Goal: Information Seeking & Learning: Learn about a topic

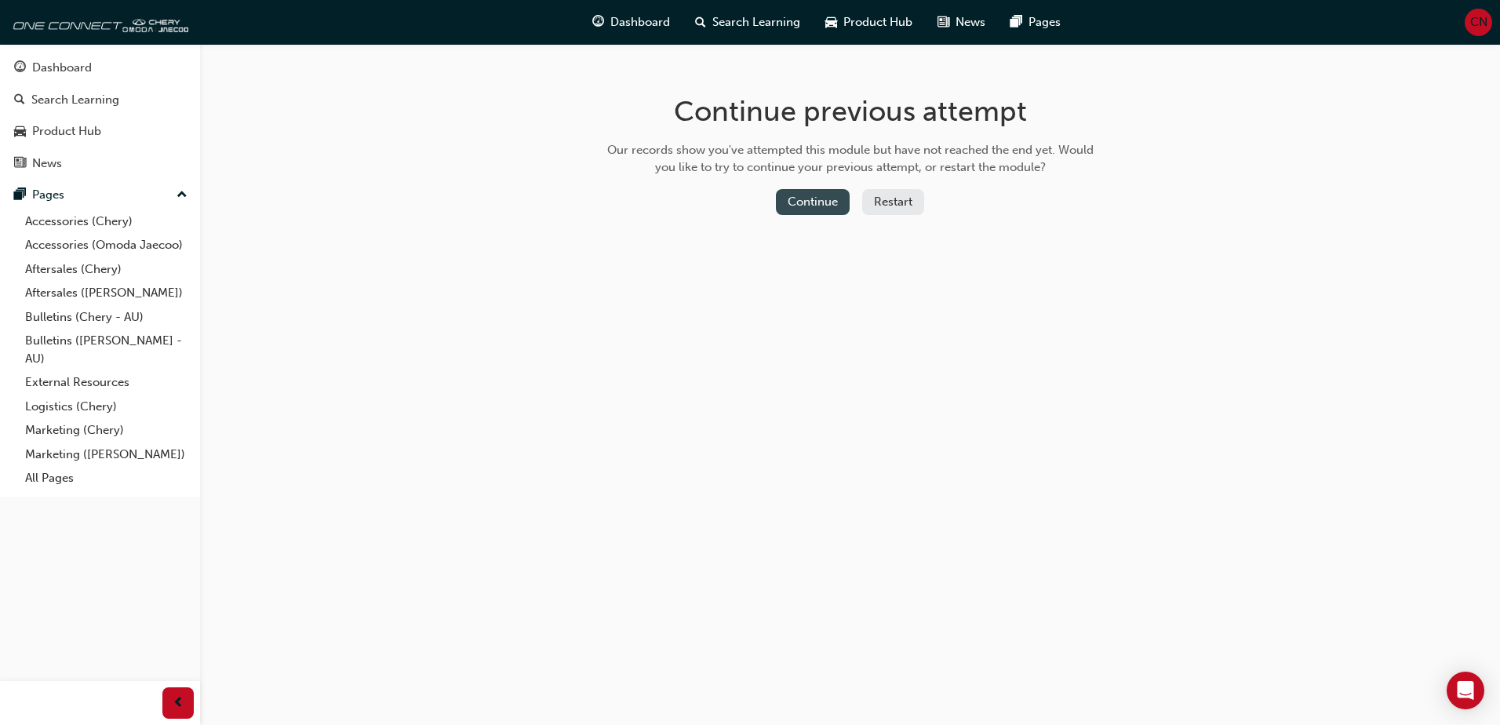
click at [839, 209] on button "Continue" at bounding box center [813, 202] width 74 height 26
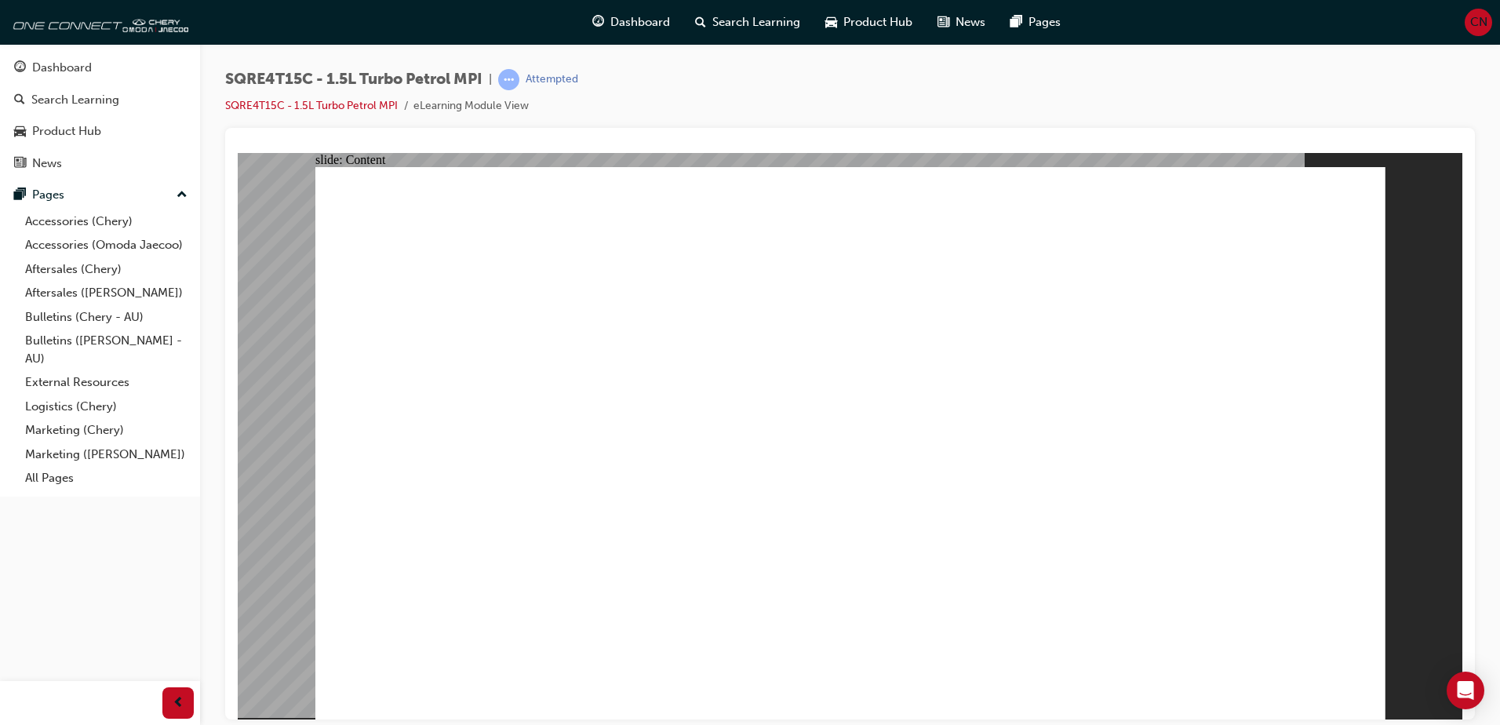
type input "422"
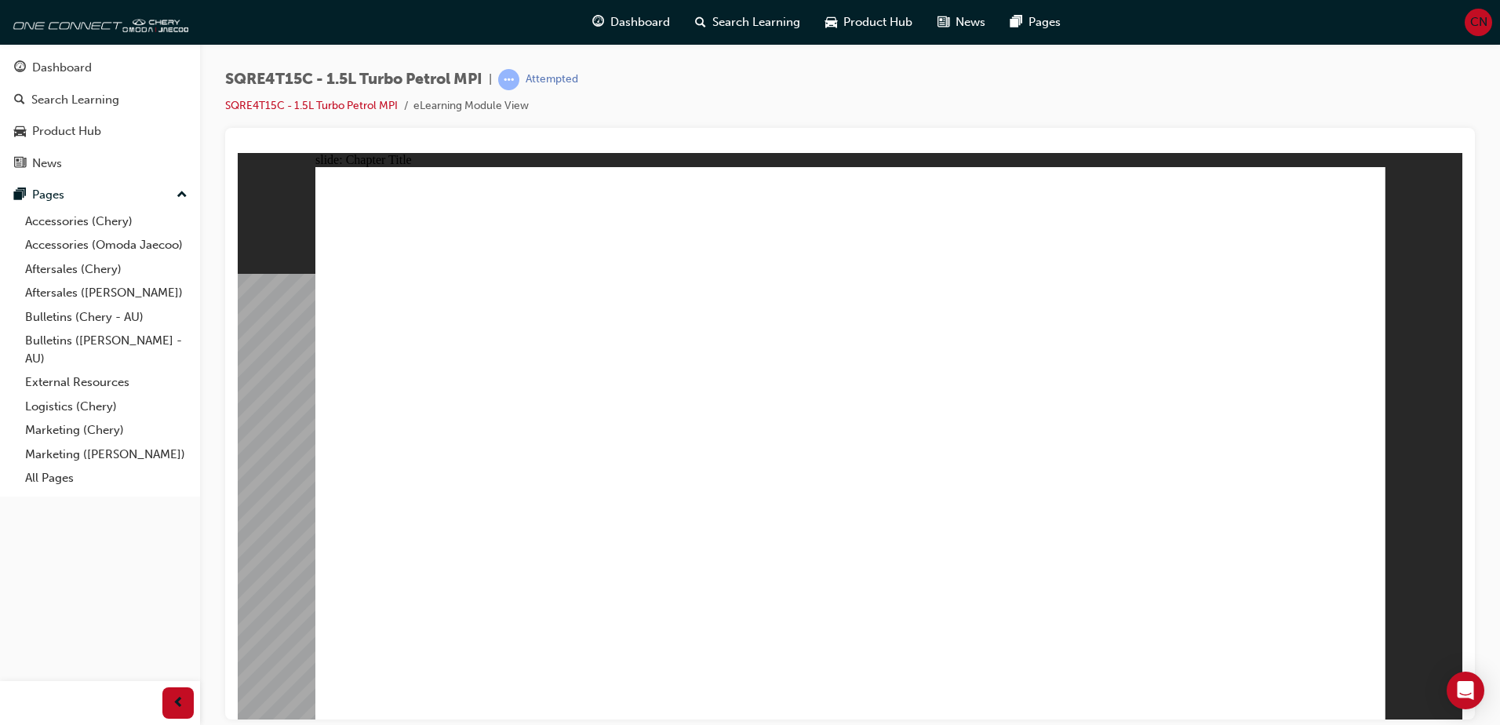
drag, startPoint x: 444, startPoint y: 373, endPoint x: 483, endPoint y: 373, distance: 38.5
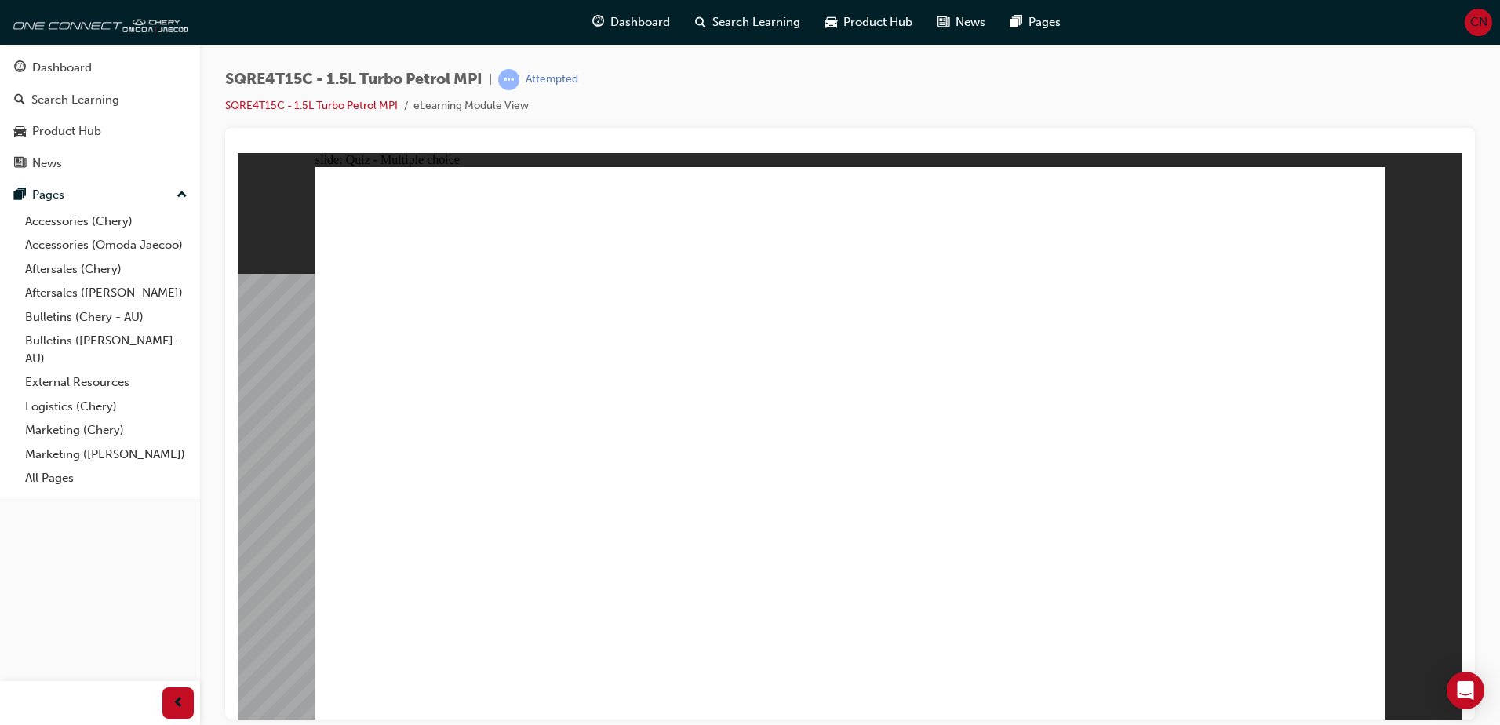
radio input "true"
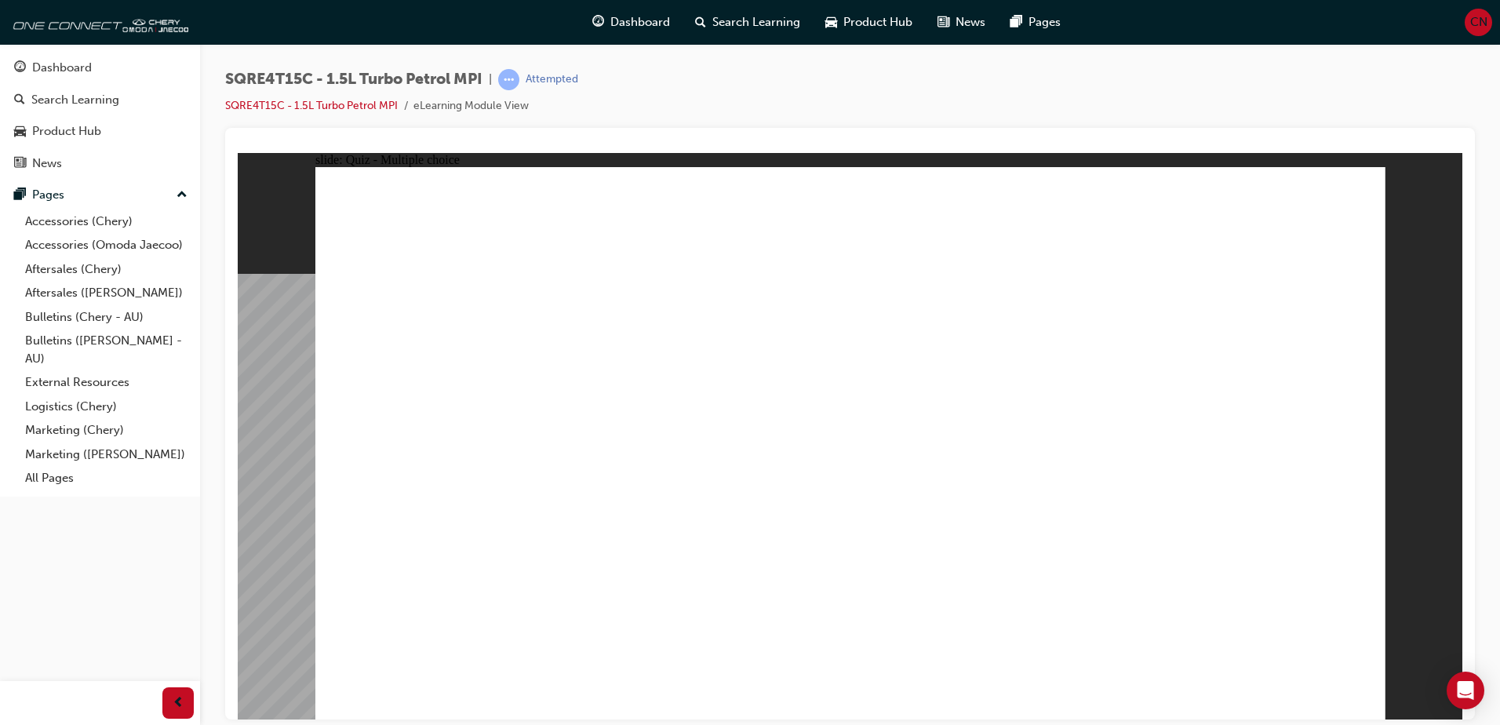
radio input "true"
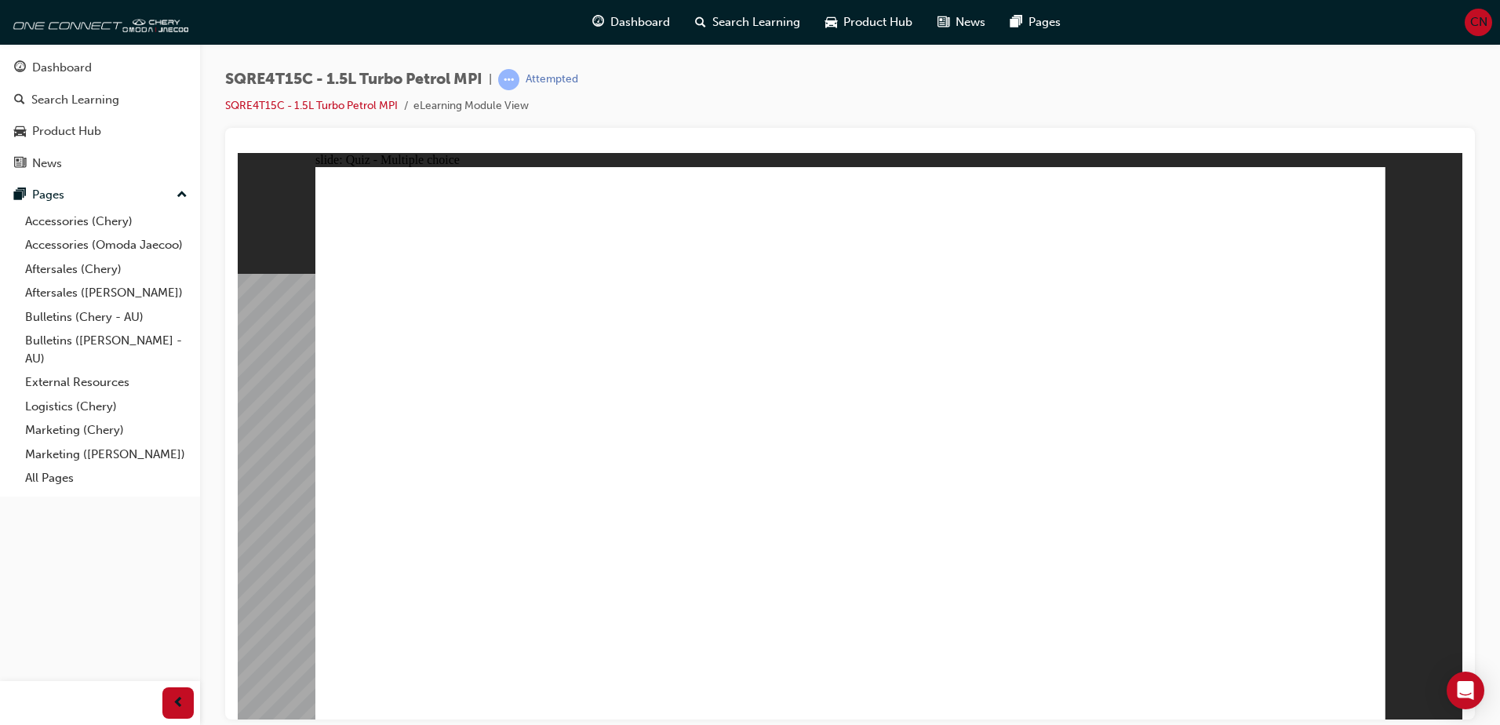
radio input "true"
drag, startPoint x: 847, startPoint y: 523, endPoint x: 854, endPoint y: 536, distance: 14.8
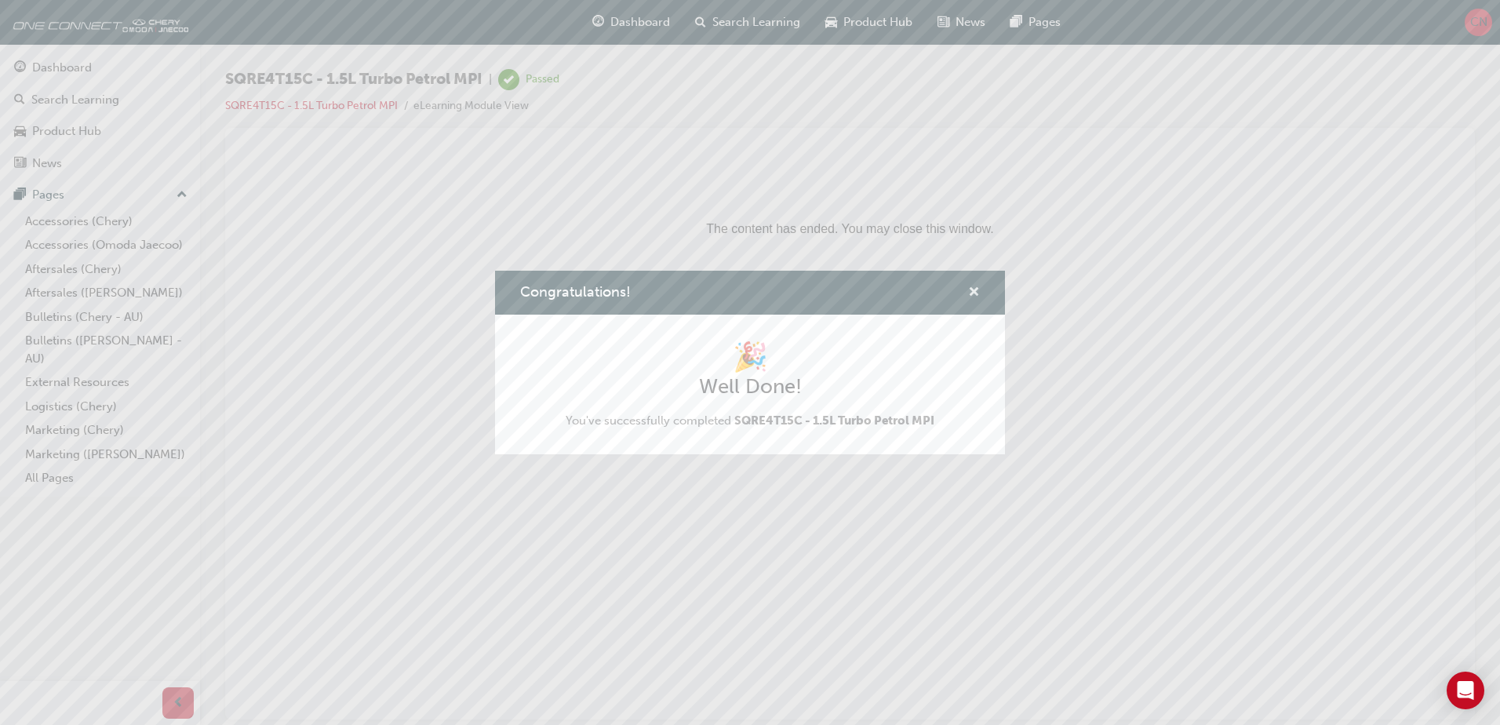
click at [974, 296] on span "cross-icon" at bounding box center [974, 293] width 12 height 14
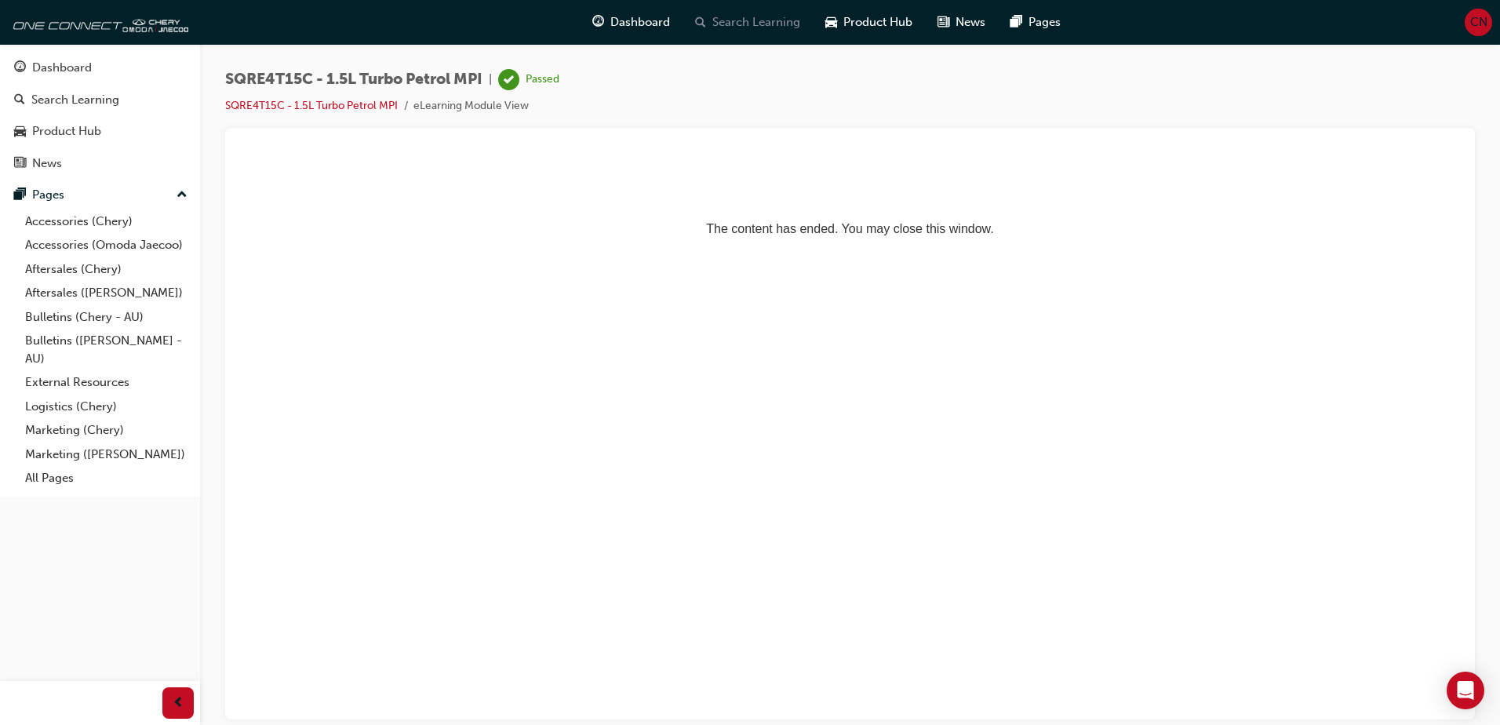
click at [730, 24] on span "Search Learning" at bounding box center [756, 22] width 88 height 18
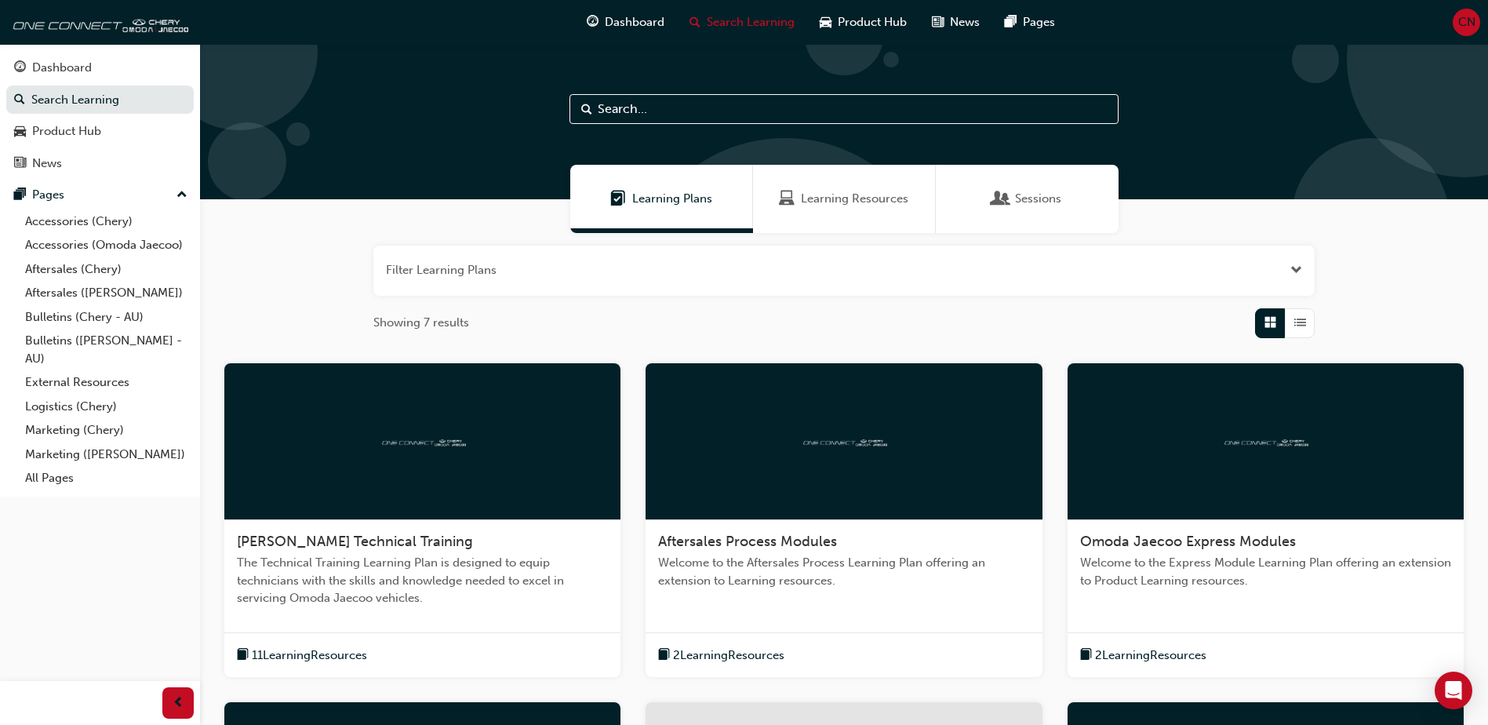
click at [479, 457] on div at bounding box center [422, 441] width 396 height 157
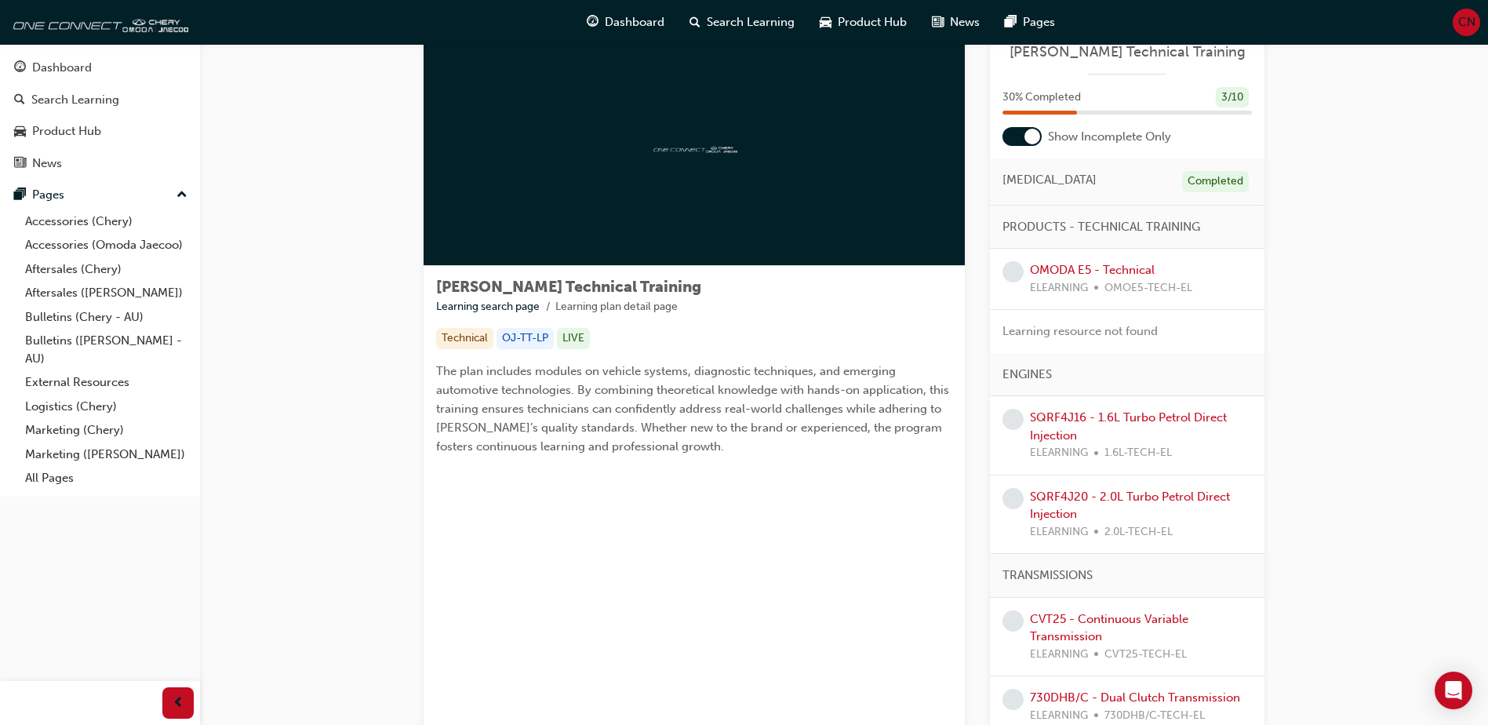
scroll to position [78, 0]
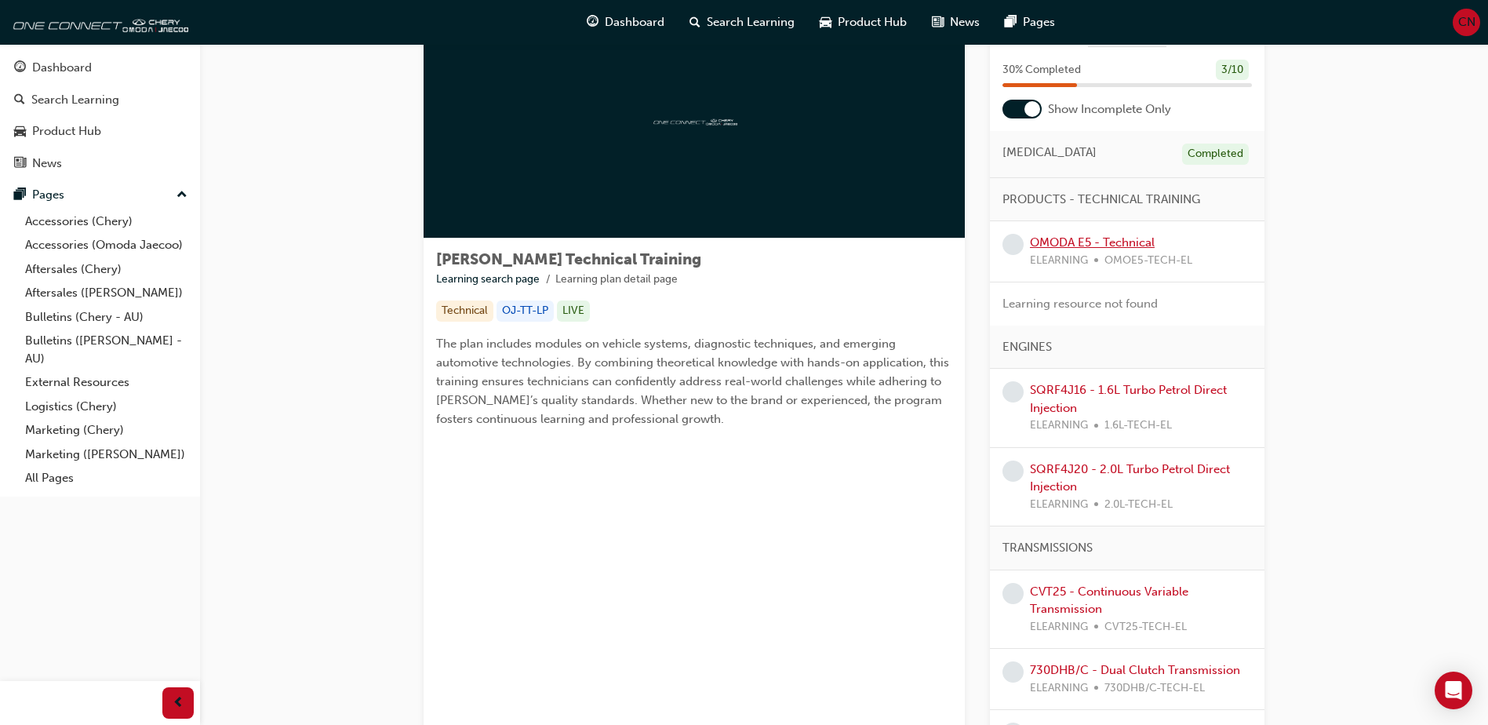
click at [1116, 242] on link "OMODA E5 - Technical" at bounding box center [1092, 242] width 125 height 14
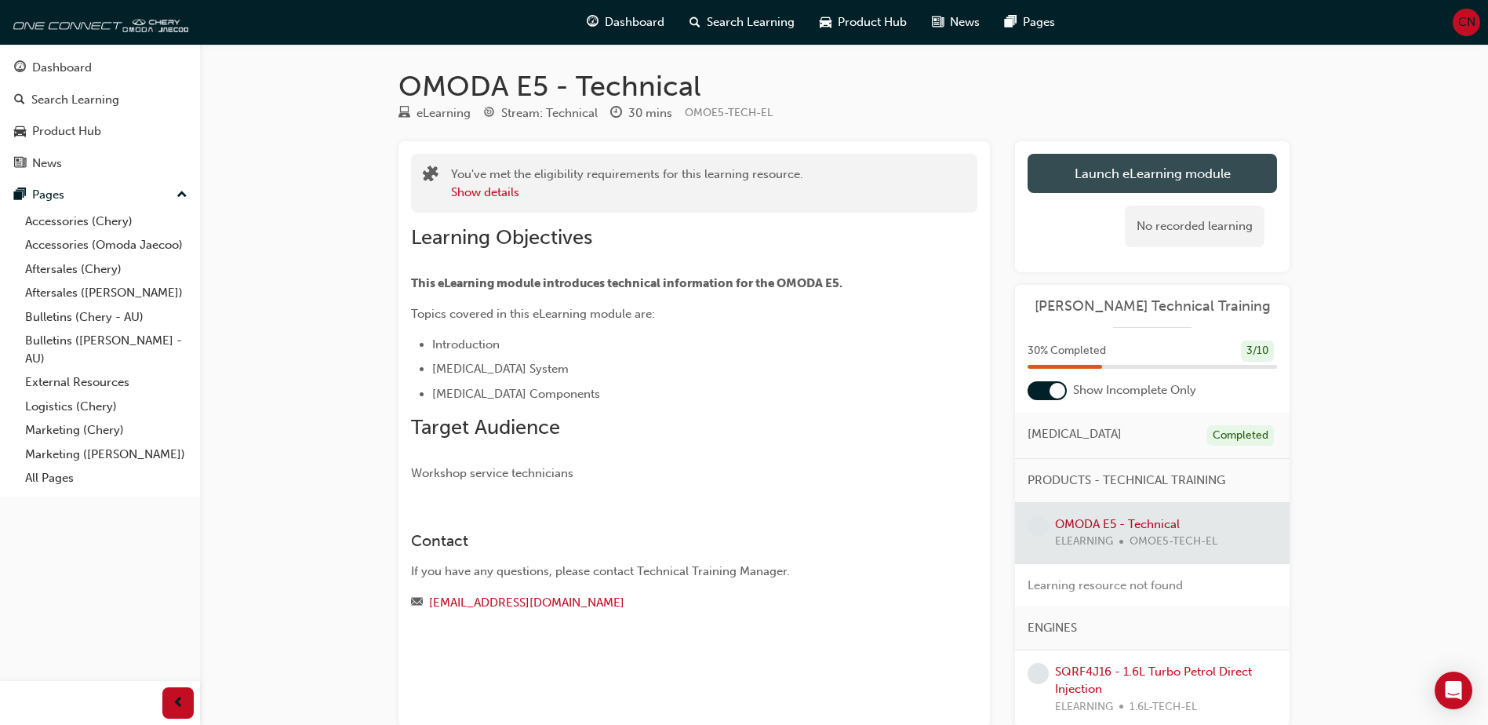
click at [1143, 172] on link "Launch eLearning module" at bounding box center [1152, 173] width 249 height 39
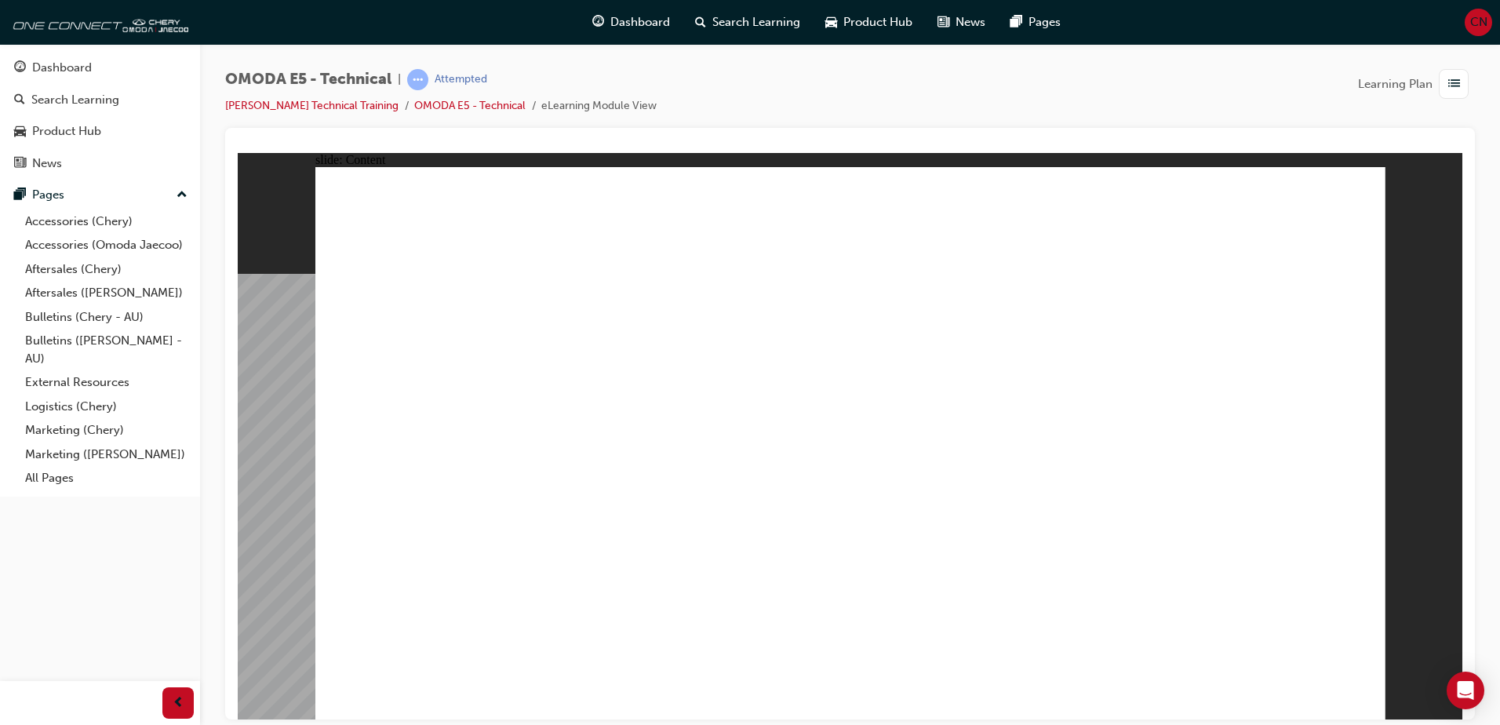
drag, startPoint x: 1012, startPoint y: 560, endPoint x: 1021, endPoint y: 543, distance: 19.3
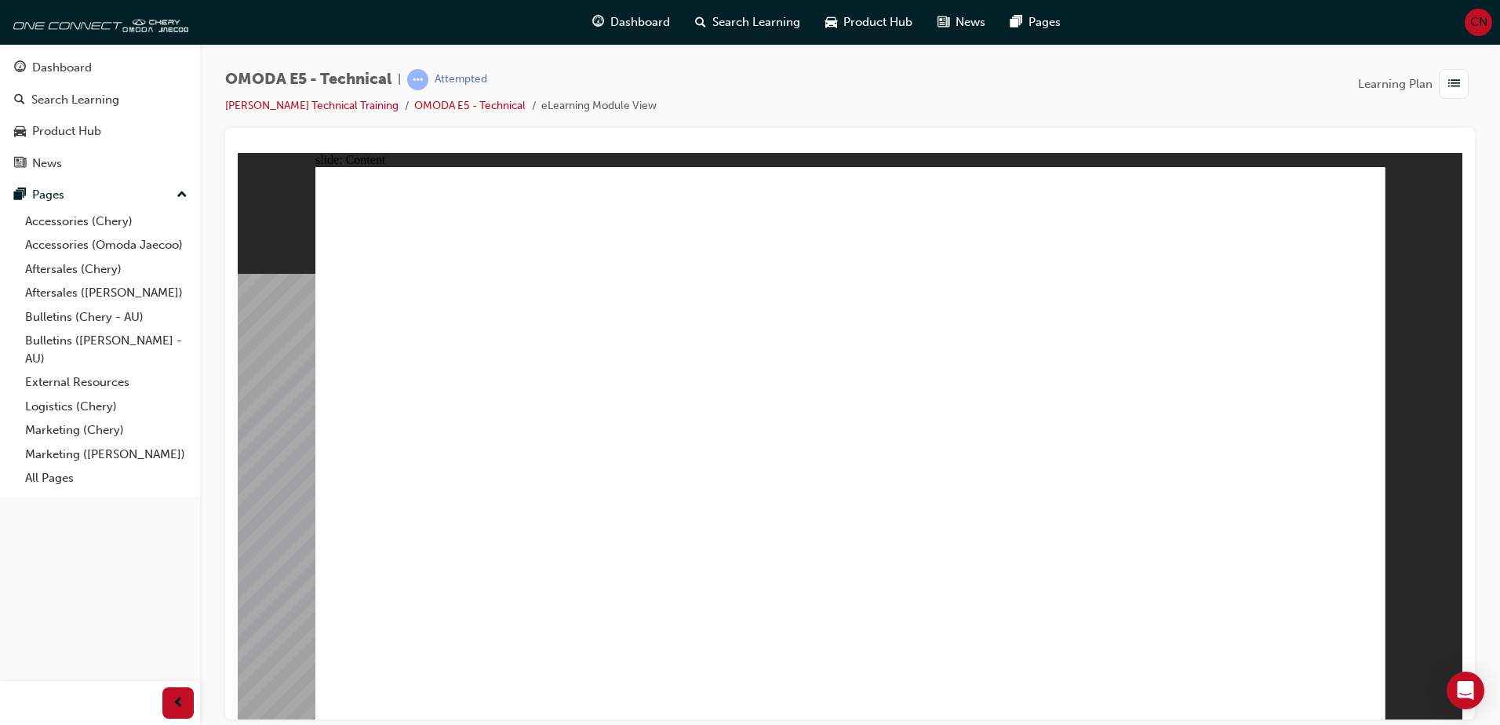
drag, startPoint x: 1335, startPoint y: 180, endPoint x: 1320, endPoint y: 188, distance: 16.2
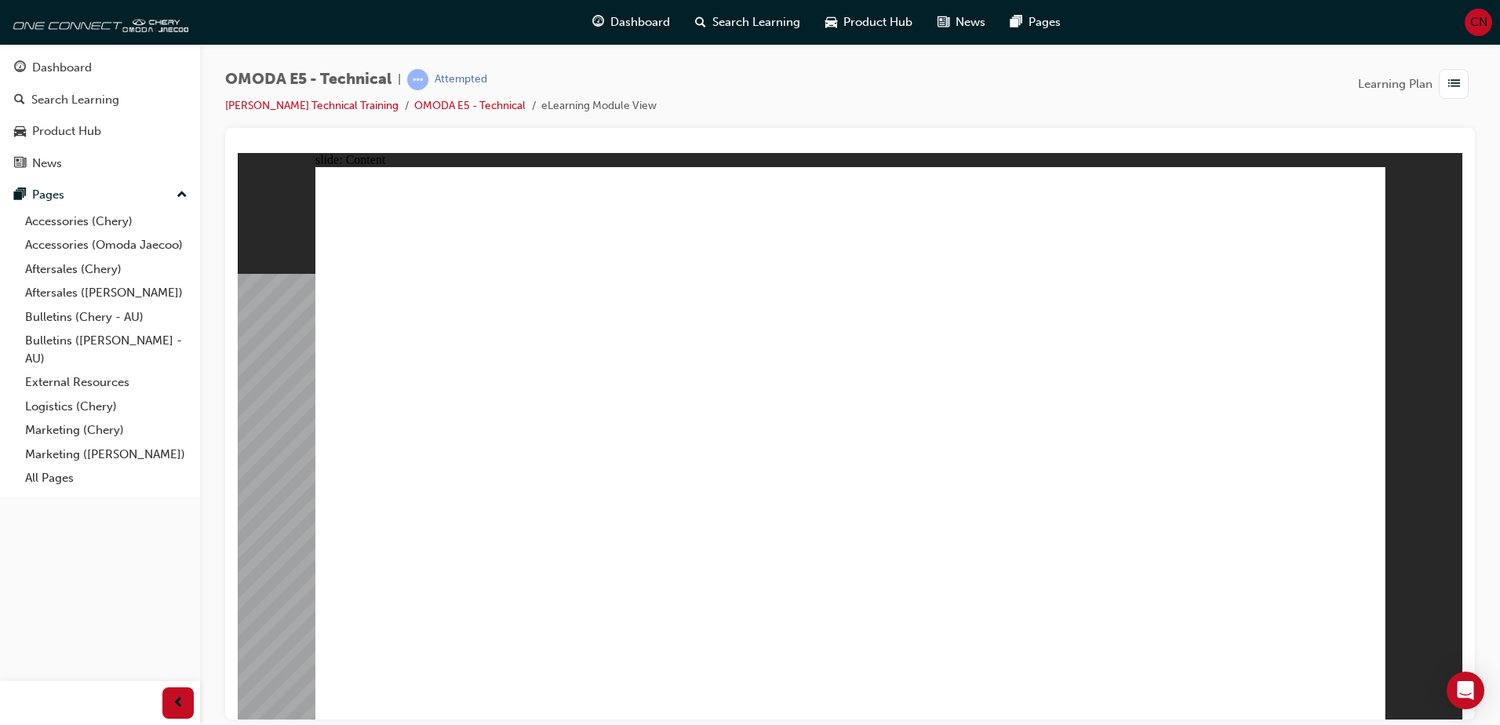
drag, startPoint x: 1091, startPoint y: 455, endPoint x: 1054, endPoint y: 452, distance: 37.0
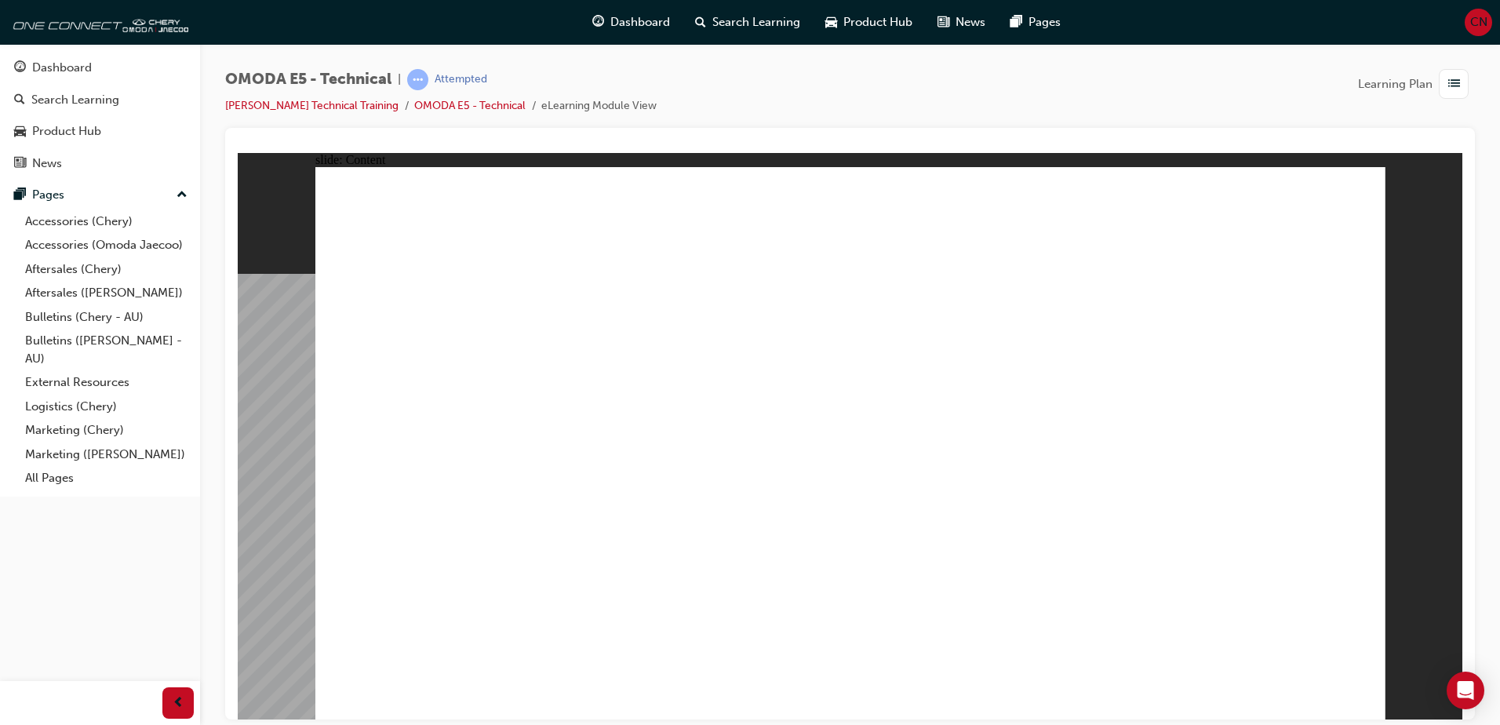
drag, startPoint x: 665, startPoint y: 461, endPoint x: 577, endPoint y: 553, distance: 127.6
drag, startPoint x: 569, startPoint y: 555, endPoint x: 552, endPoint y: 559, distance: 17.5
drag, startPoint x: 523, startPoint y: 561, endPoint x: 532, endPoint y: 574, distance: 15.2
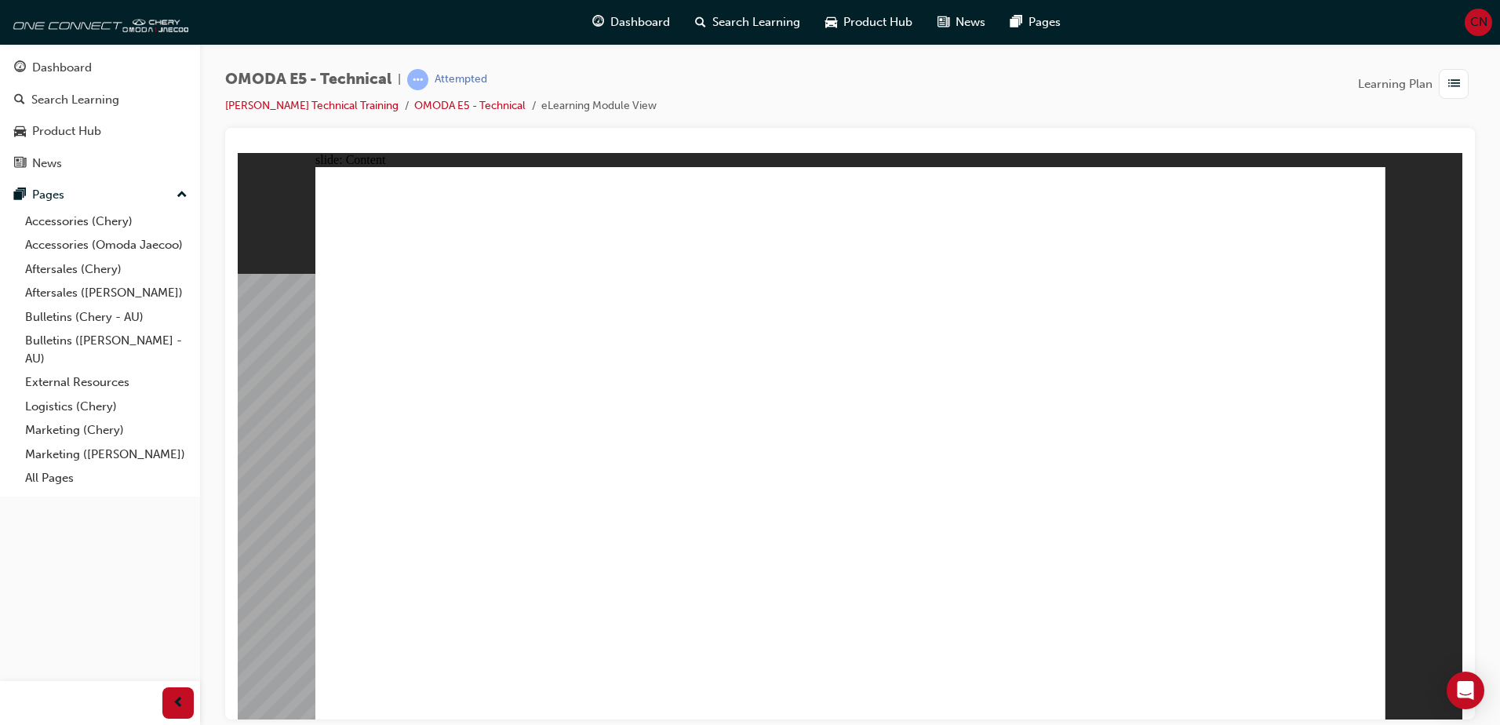
drag, startPoint x: 558, startPoint y: 524, endPoint x: 555, endPoint y: 512, distance: 12.9
drag, startPoint x: 486, startPoint y: 403, endPoint x: 457, endPoint y: 357, distance: 54.6
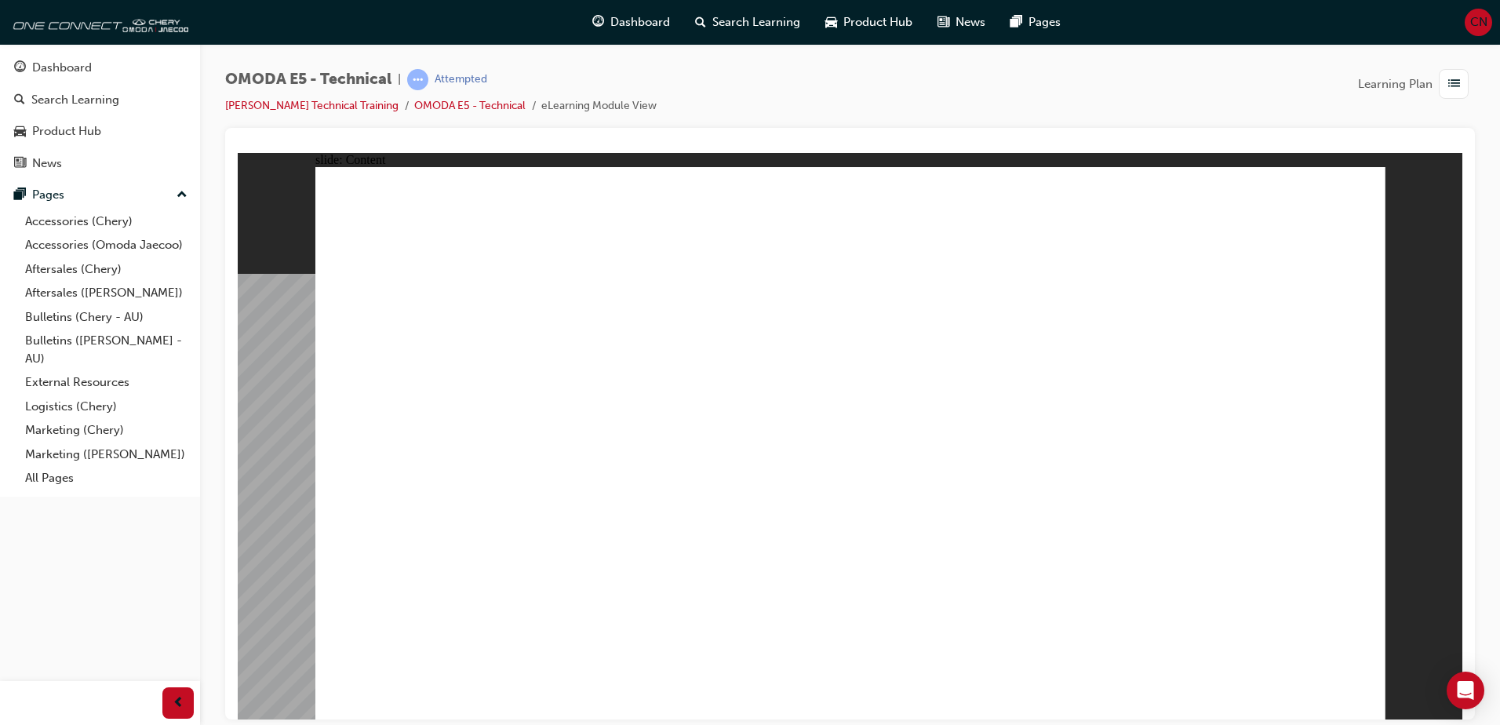
drag, startPoint x: 415, startPoint y: 611, endPoint x: 444, endPoint y: 610, distance: 29.1
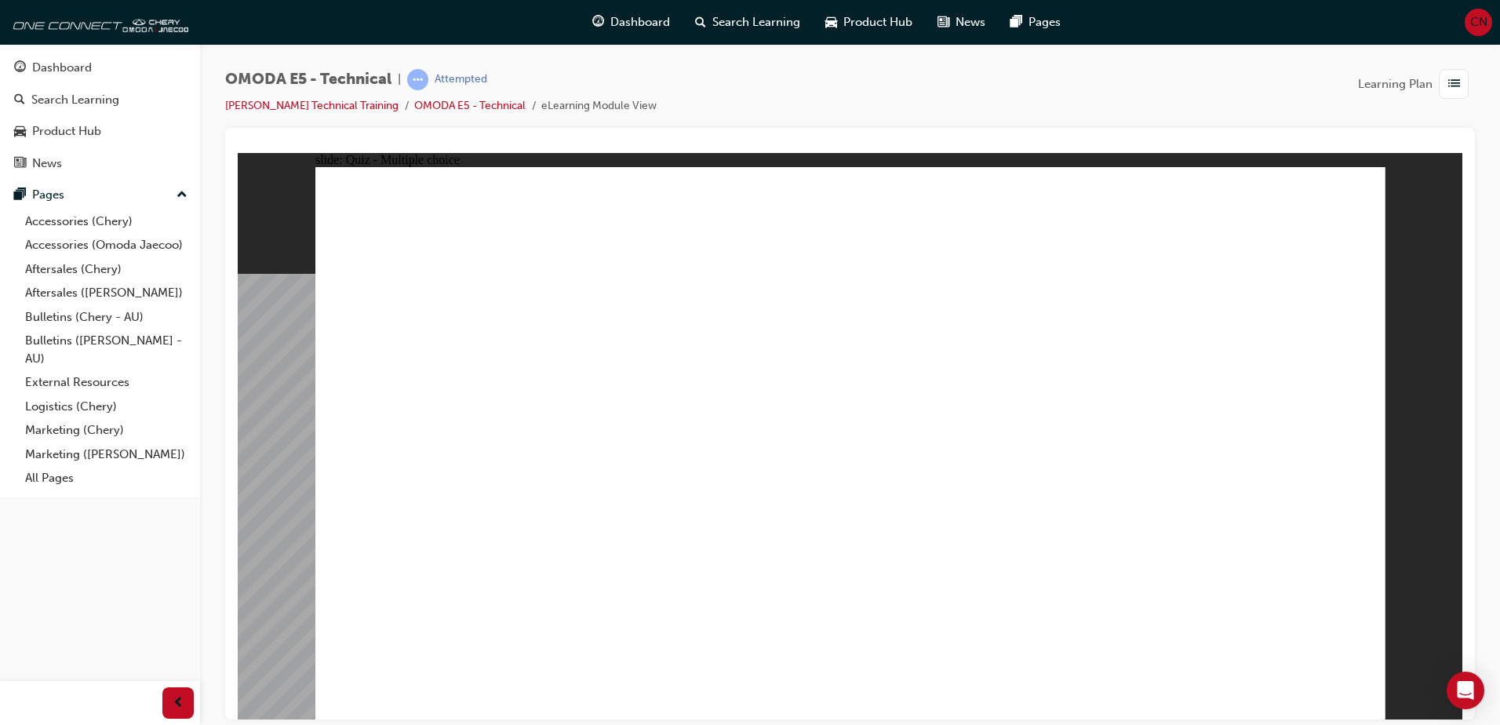
drag, startPoint x: 920, startPoint y: 498, endPoint x: 722, endPoint y: 541, distance: 202.4
radio input "false"
radio input "true"
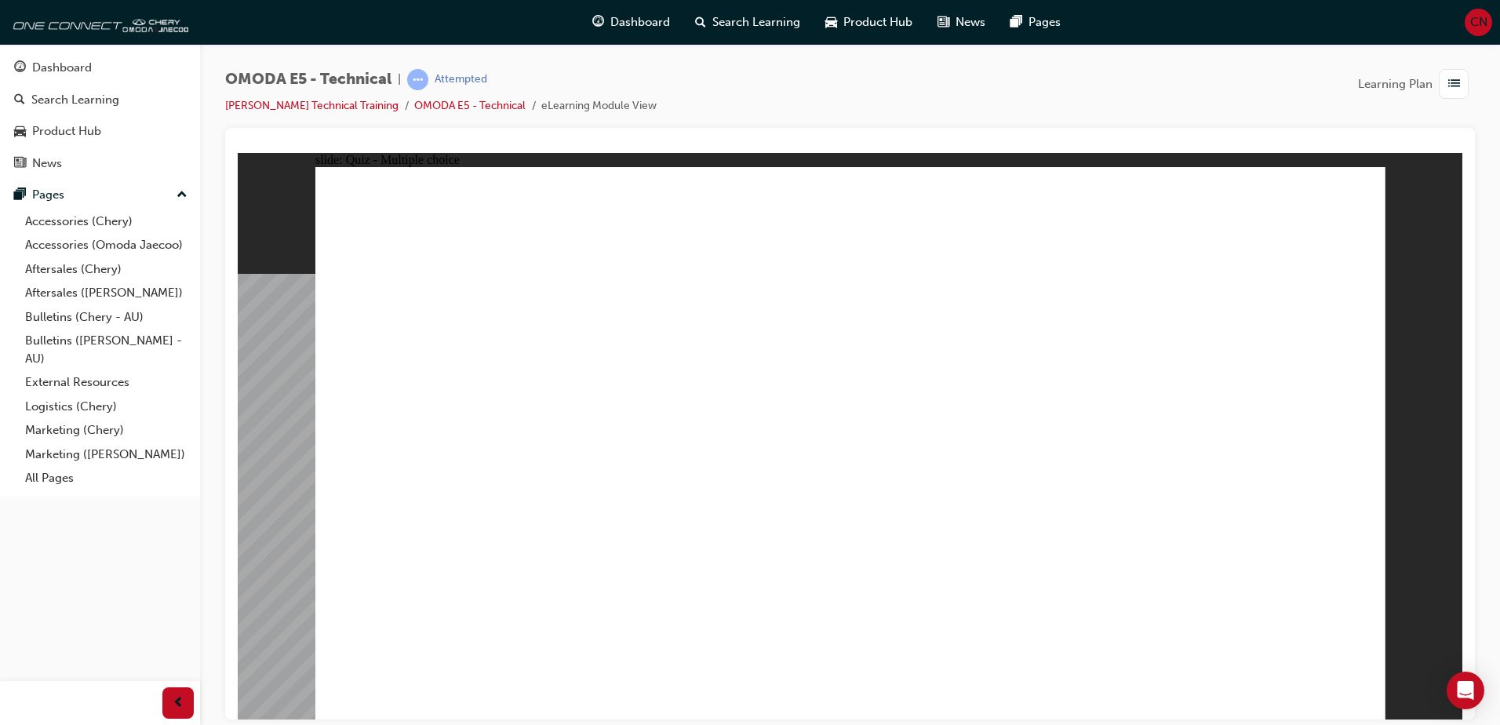
radio input "true"
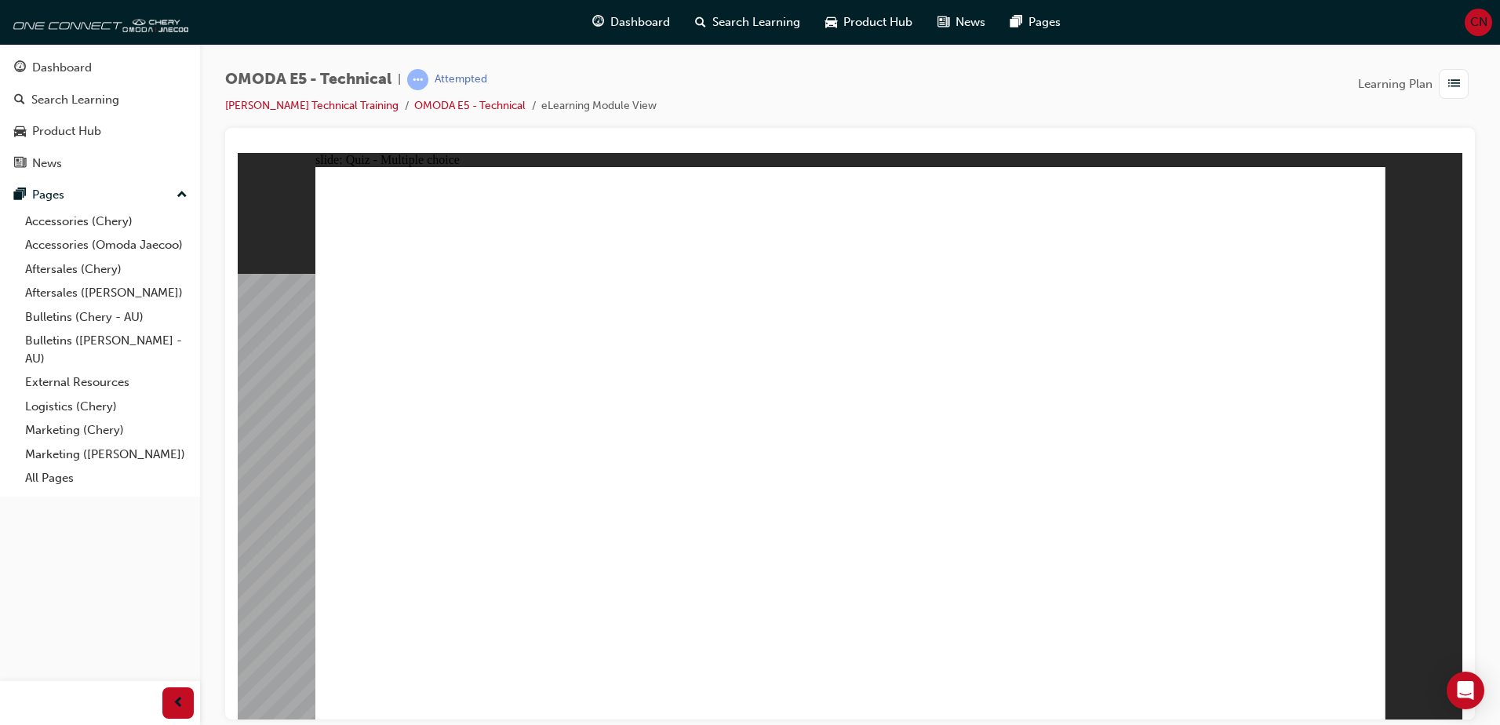
radio input "true"
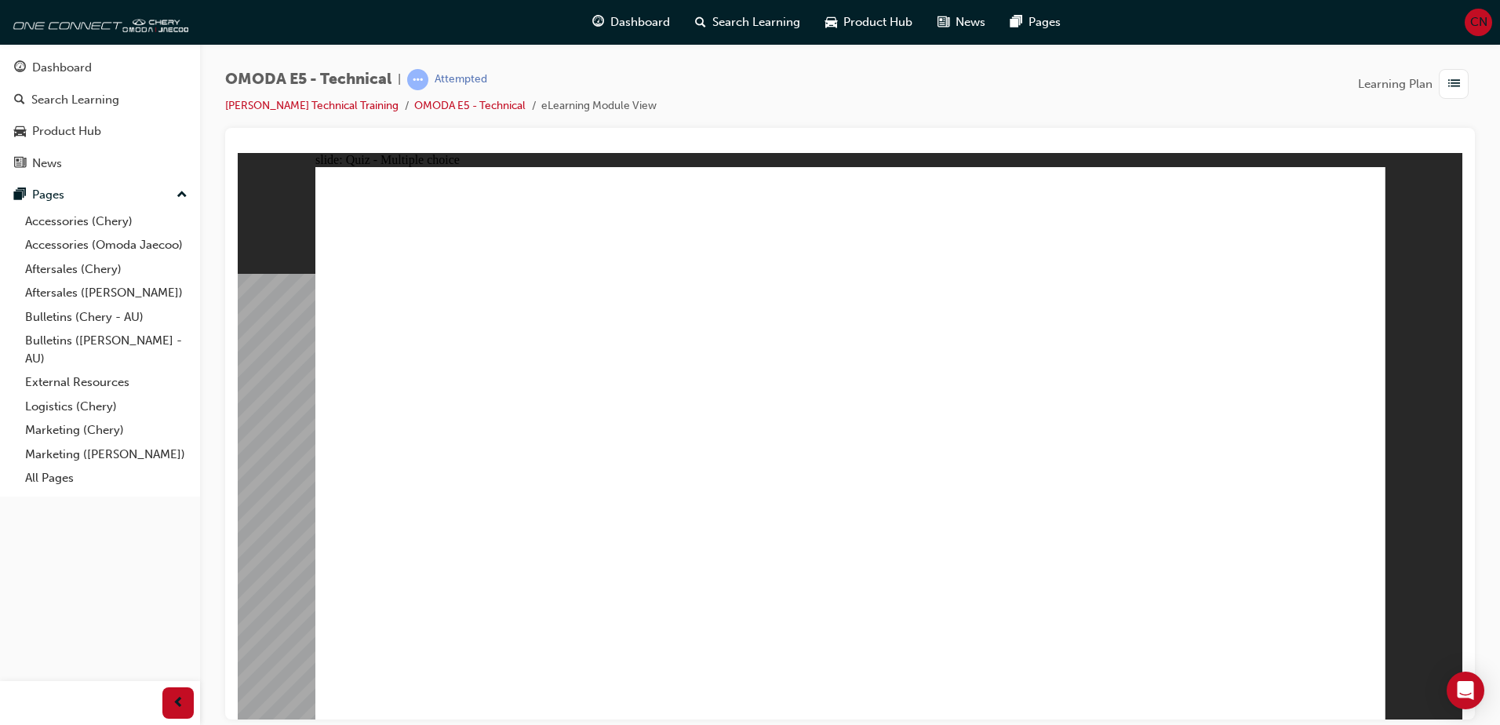
radio input "true"
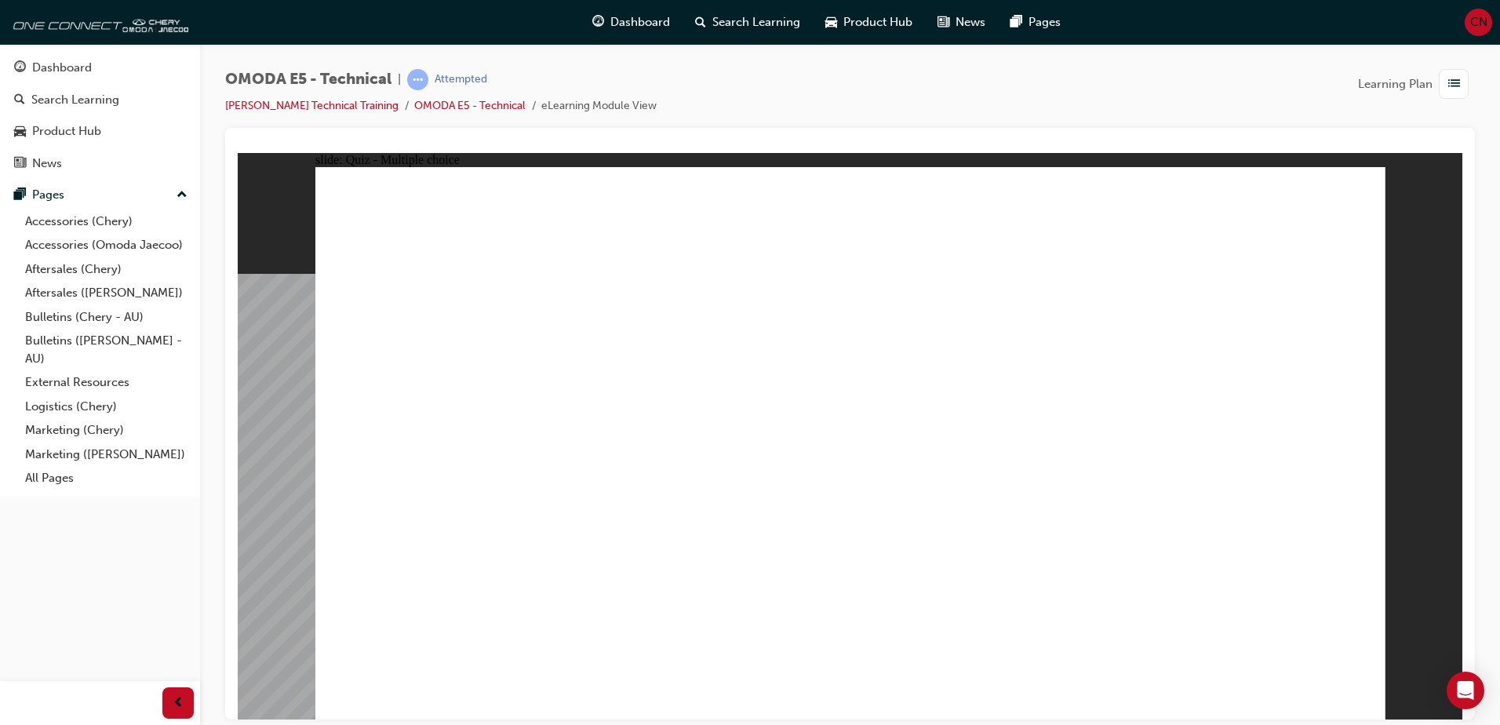
radio input "true"
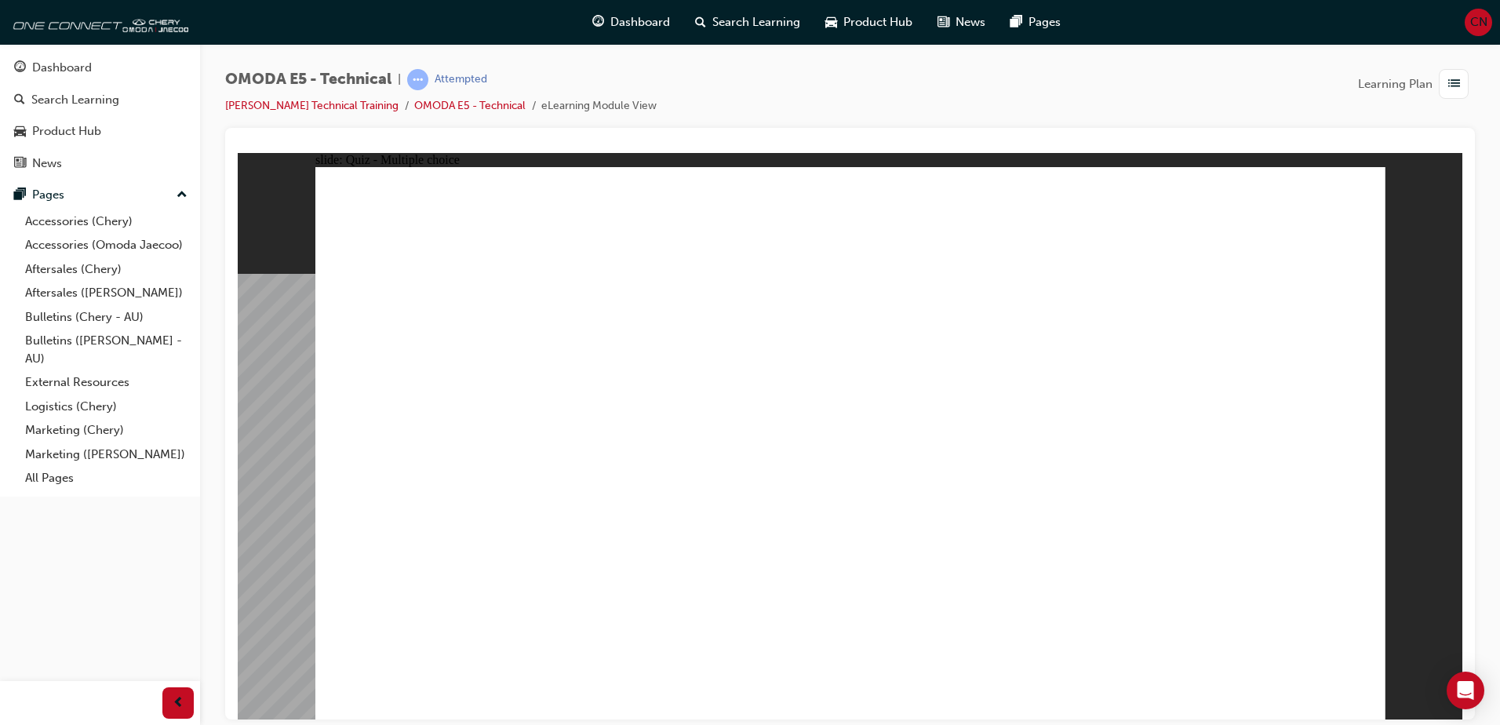
radio input "true"
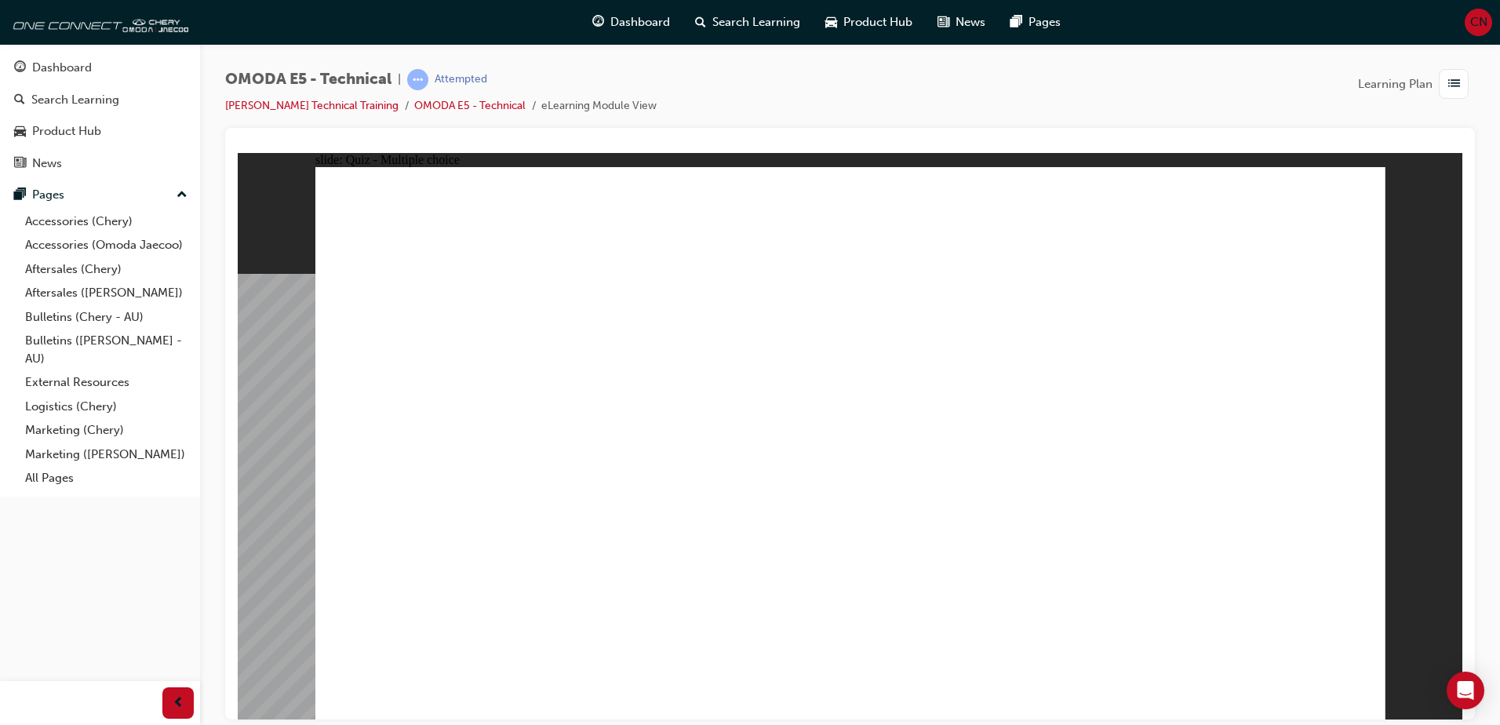
radio input "true"
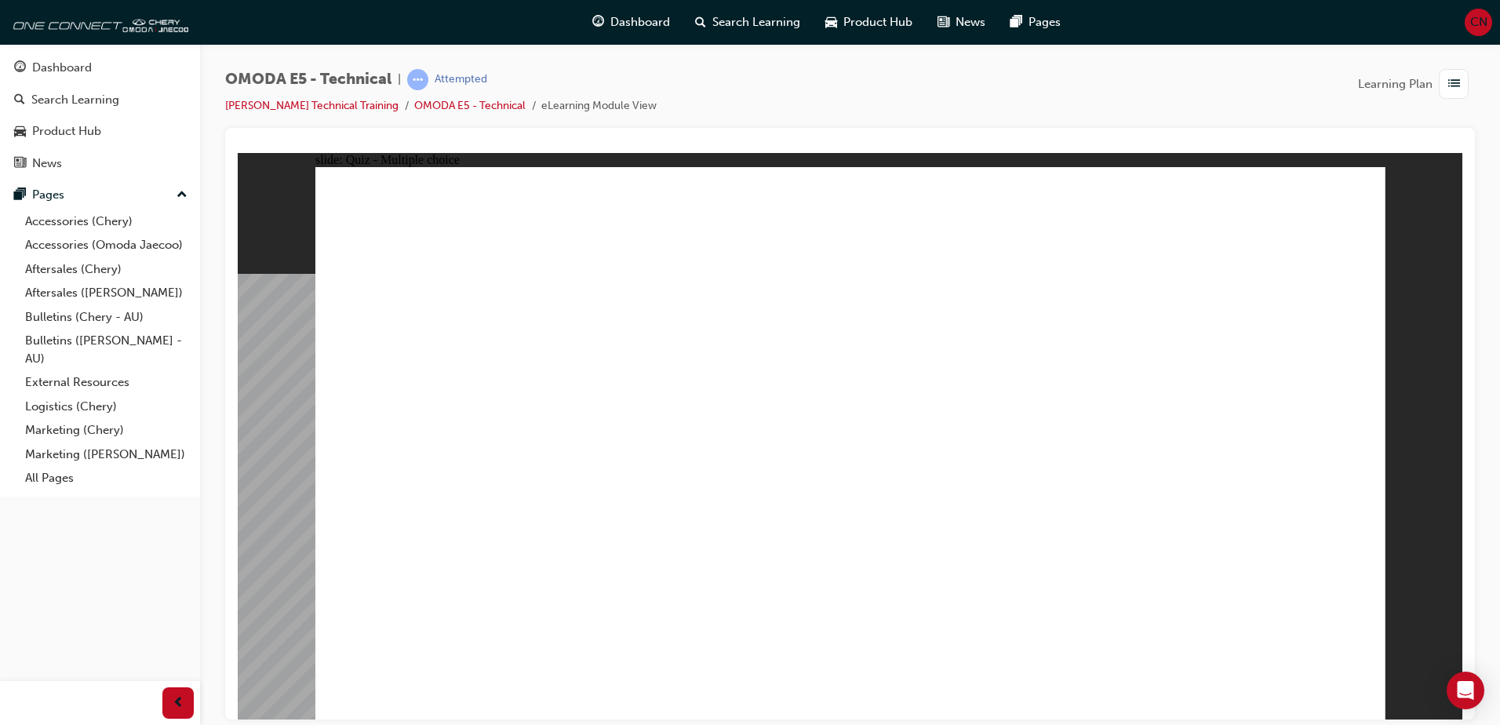
radio input "true"
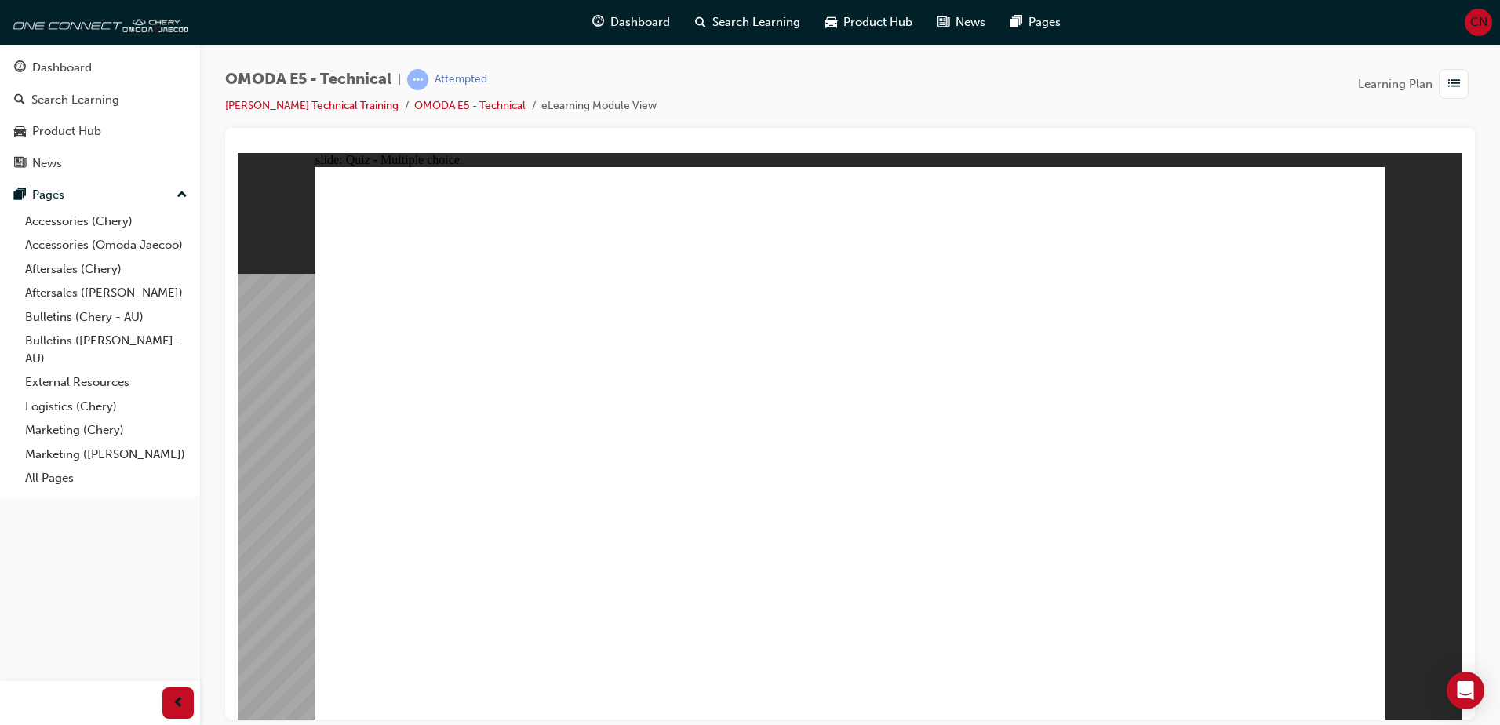
radio input "true"
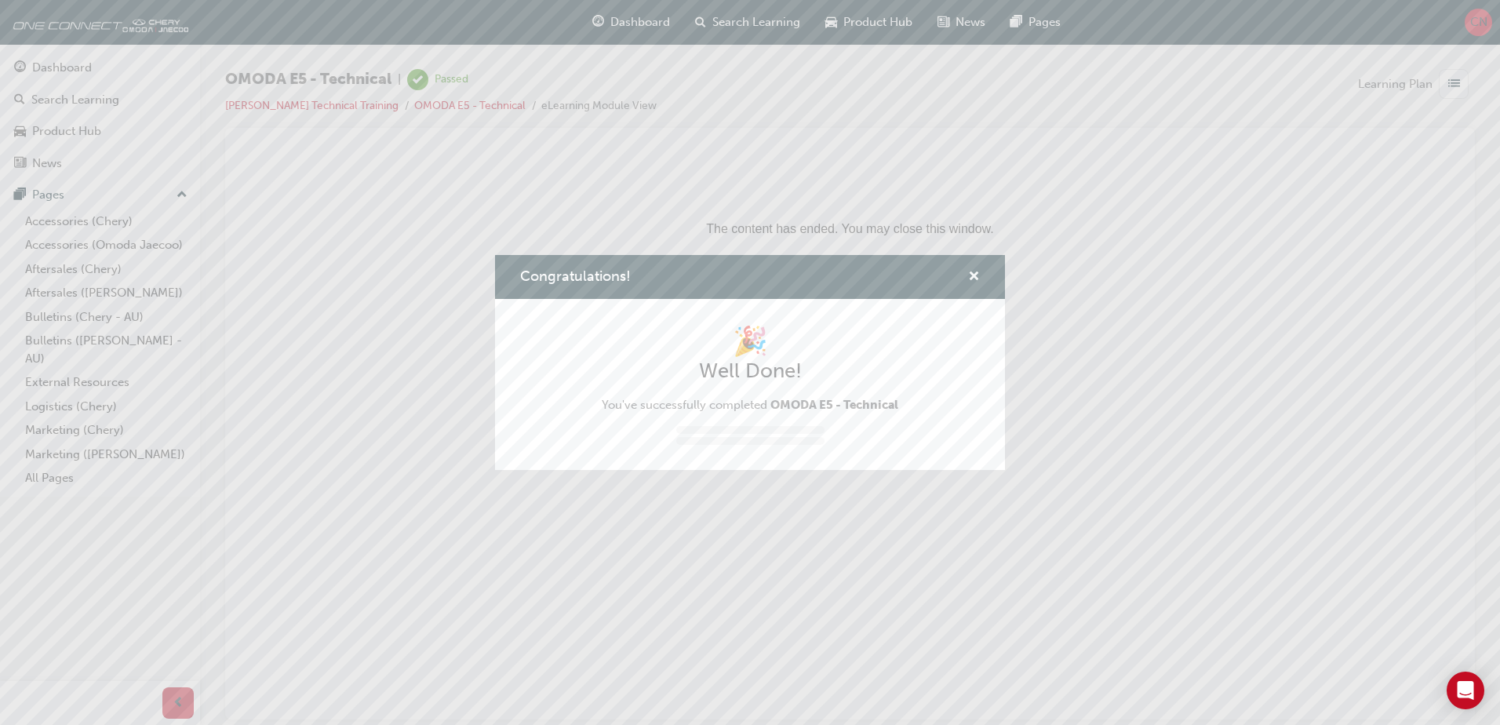
click at [996, 275] on div "Congratulations!" at bounding box center [750, 277] width 510 height 45
click at [984, 285] on div "Congratulations!" at bounding box center [750, 277] width 510 height 45
click at [975, 275] on span "cross-icon" at bounding box center [974, 278] width 12 height 14
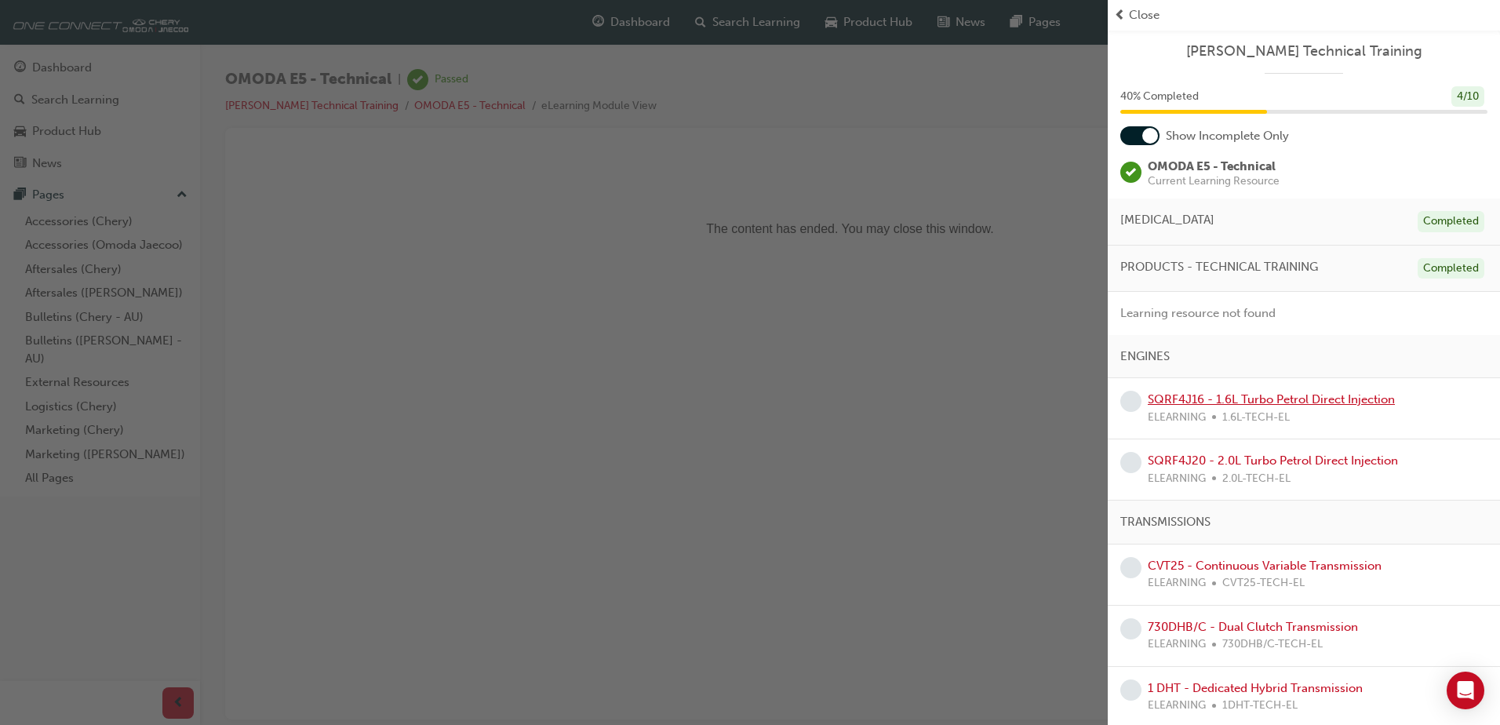
click at [1233, 394] on link "SQRF4J16 - 1.6L Turbo Petrol Direct Injection" at bounding box center [1271, 399] width 247 height 14
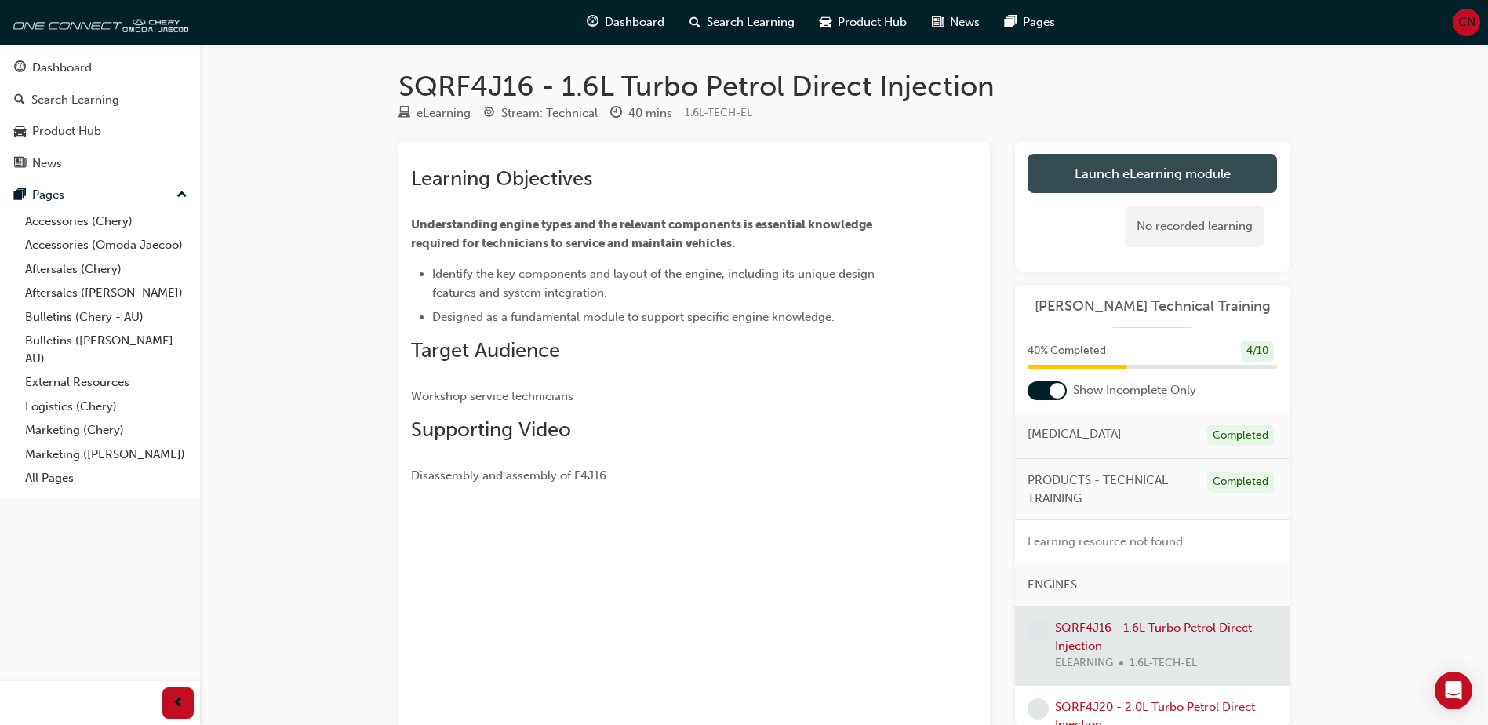
click at [1229, 173] on link "Launch eLearning module" at bounding box center [1152, 173] width 249 height 39
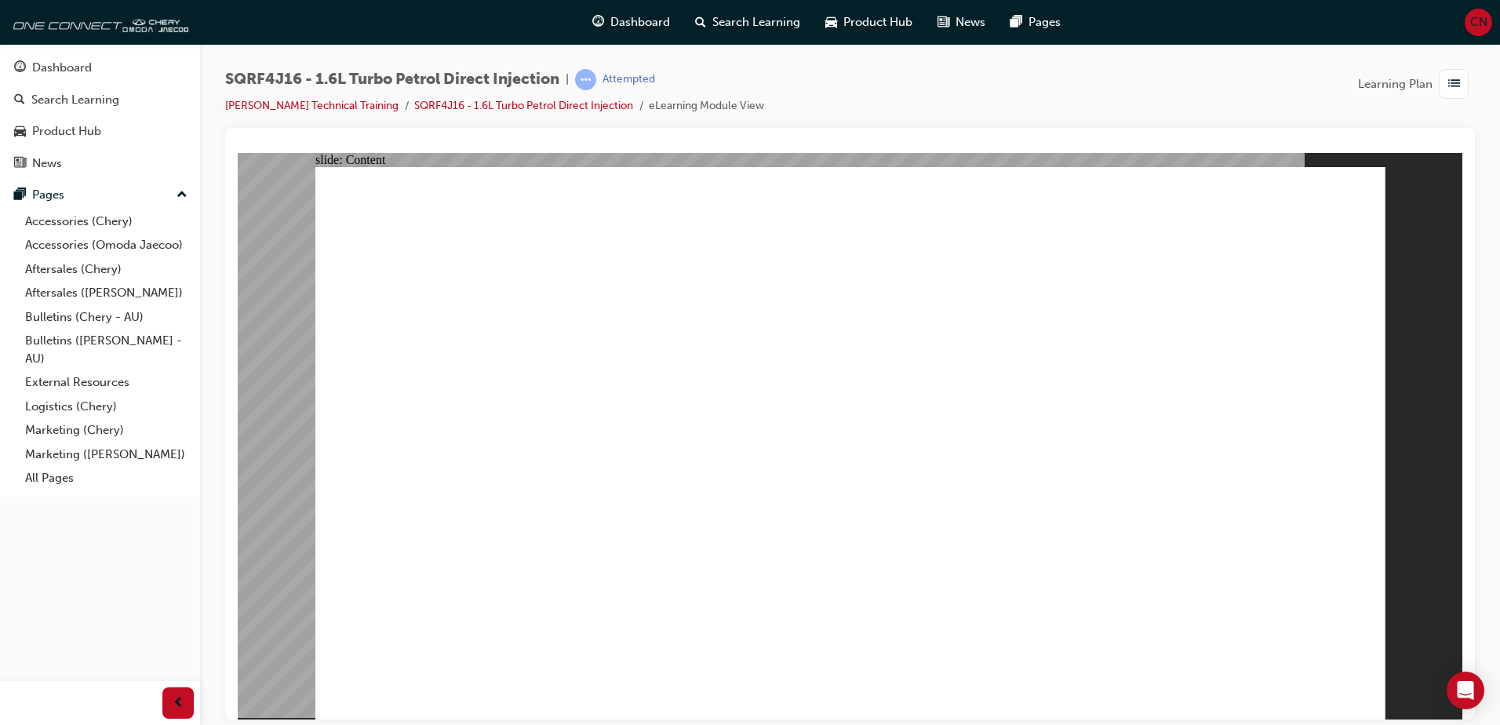
type input "0"
drag, startPoint x: 738, startPoint y: 617, endPoint x: 814, endPoint y: 636, distance: 79.2
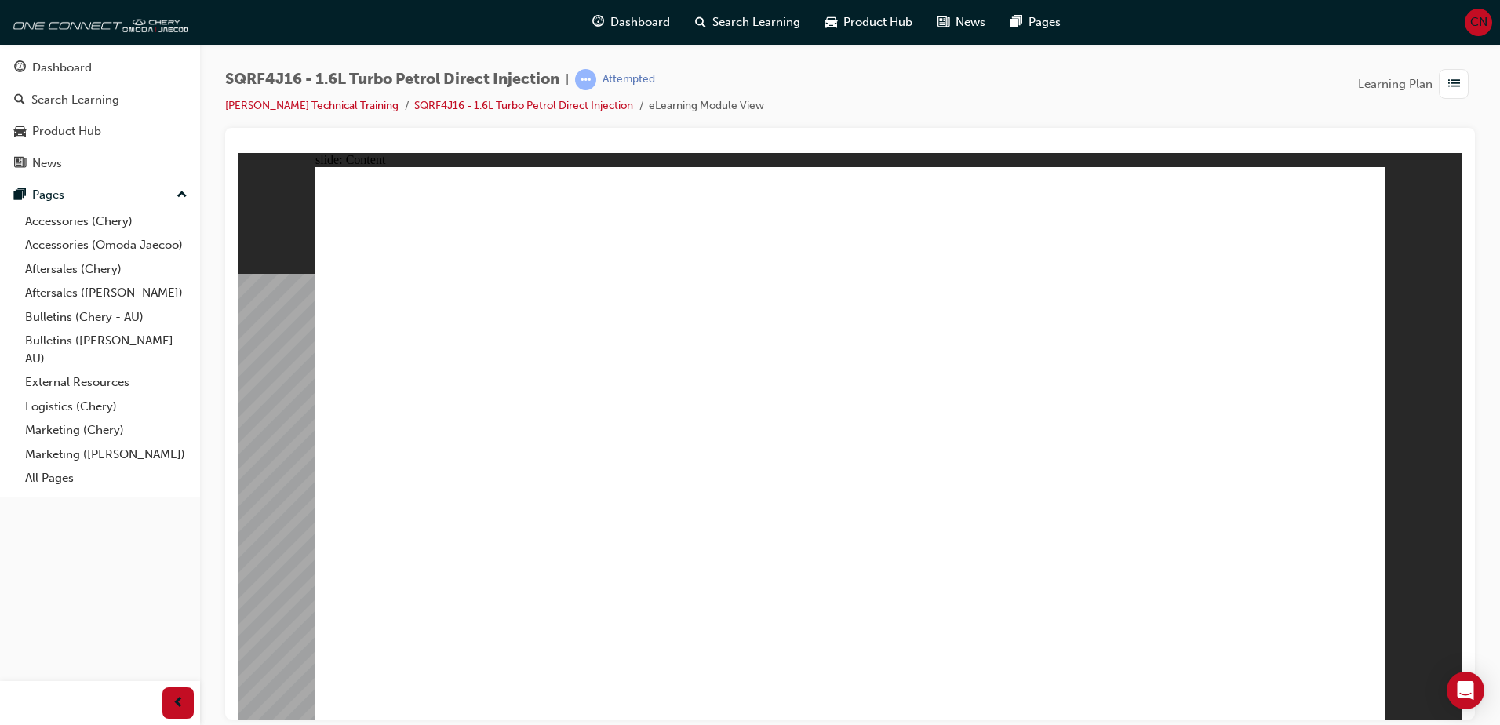
drag, startPoint x: 1220, startPoint y: 400, endPoint x: 1213, endPoint y: 410, distance: 12.4
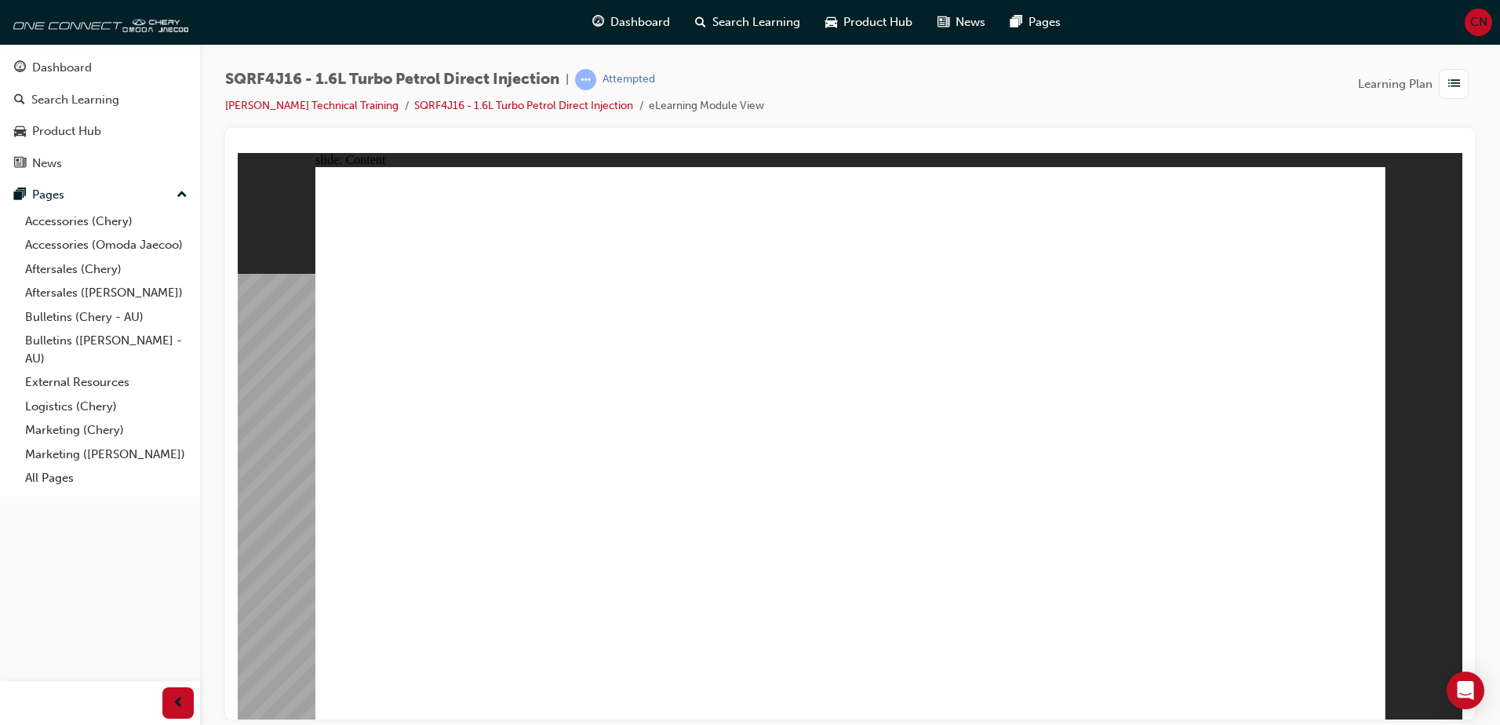
drag, startPoint x: 1152, startPoint y: 564, endPoint x: 1141, endPoint y: 540, distance: 26.7
drag, startPoint x: 1131, startPoint y: 520, endPoint x: 1126, endPoint y: 489, distance: 31.9
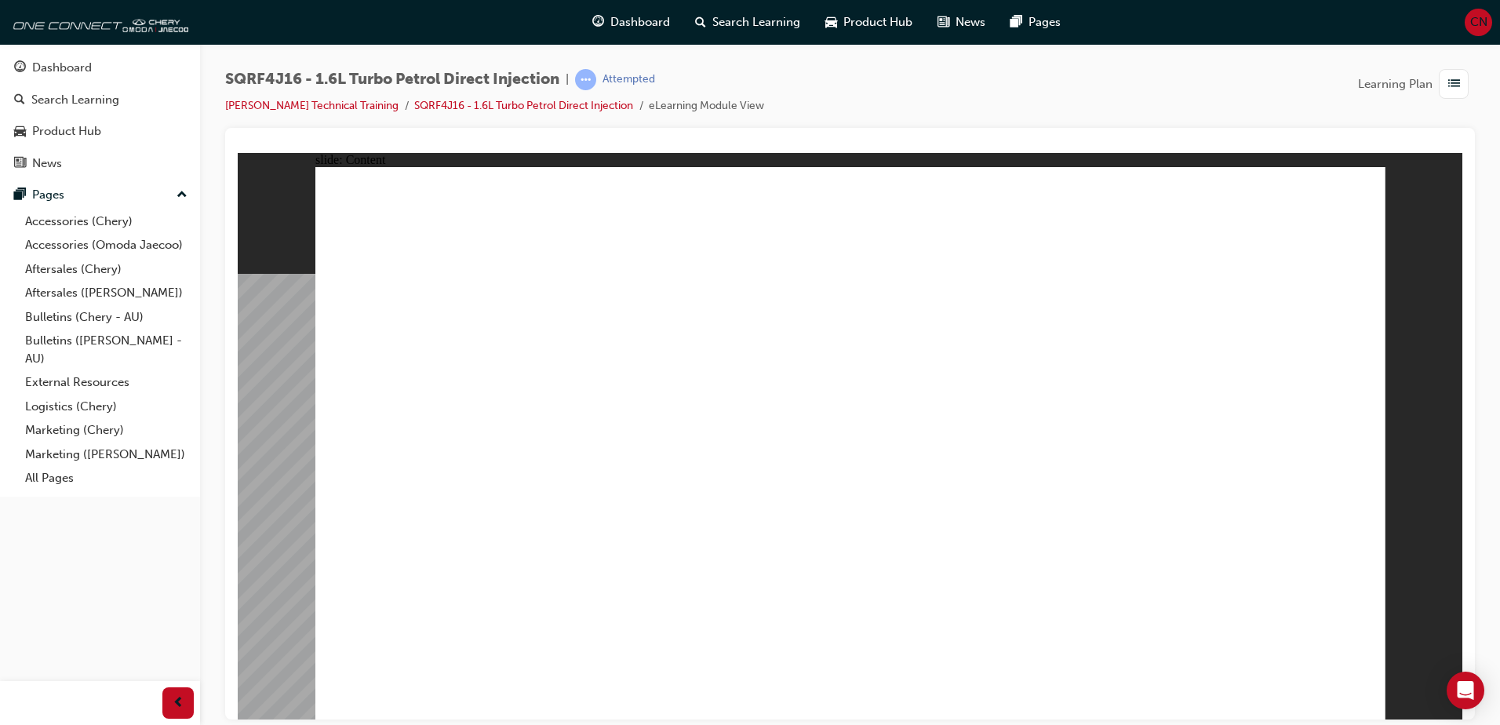
drag, startPoint x: 1126, startPoint y: 487, endPoint x: 1125, endPoint y: 475, distance: 11.8
drag, startPoint x: 922, startPoint y: 611, endPoint x: 949, endPoint y: 632, distance: 34.2
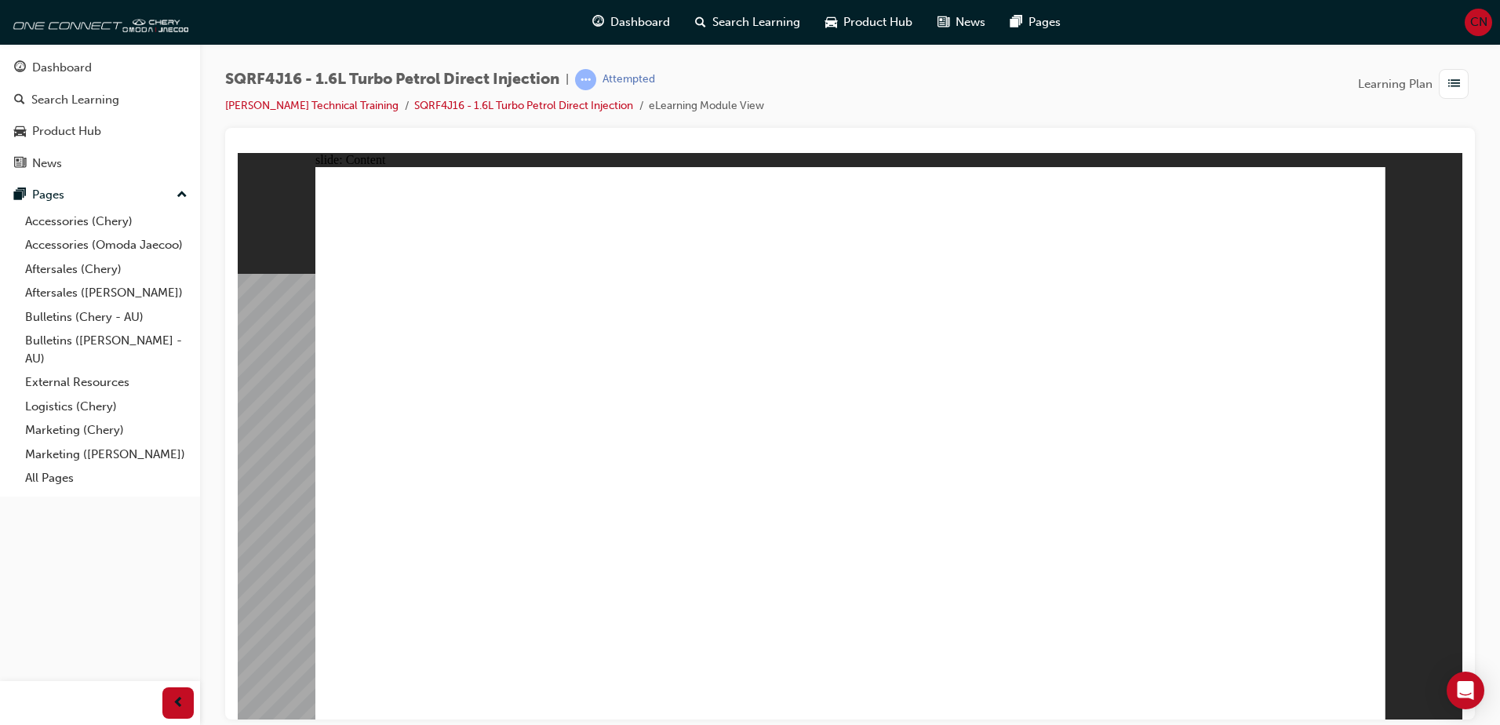
drag, startPoint x: 1036, startPoint y: 638, endPoint x: 1098, endPoint y: 613, distance: 67.6
drag, startPoint x: 1098, startPoint y: 613, endPoint x: 1105, endPoint y: 574, distance: 39.1
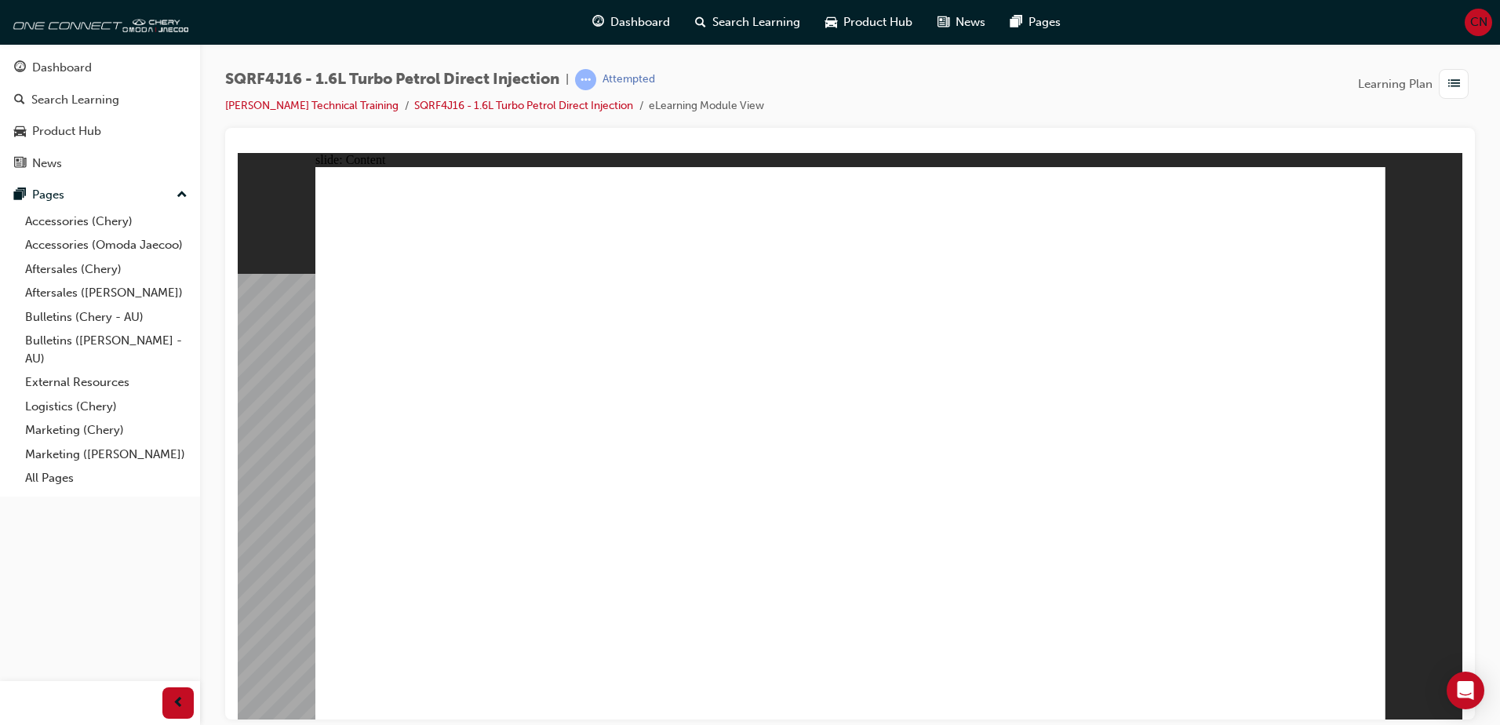
drag, startPoint x: 1105, startPoint y: 574, endPoint x: 1114, endPoint y: 486, distance: 89.1
drag, startPoint x: 1114, startPoint y: 486, endPoint x: 1129, endPoint y: 462, distance: 27.9
drag, startPoint x: 1129, startPoint y: 458, endPoint x: 1211, endPoint y: 644, distance: 203.1
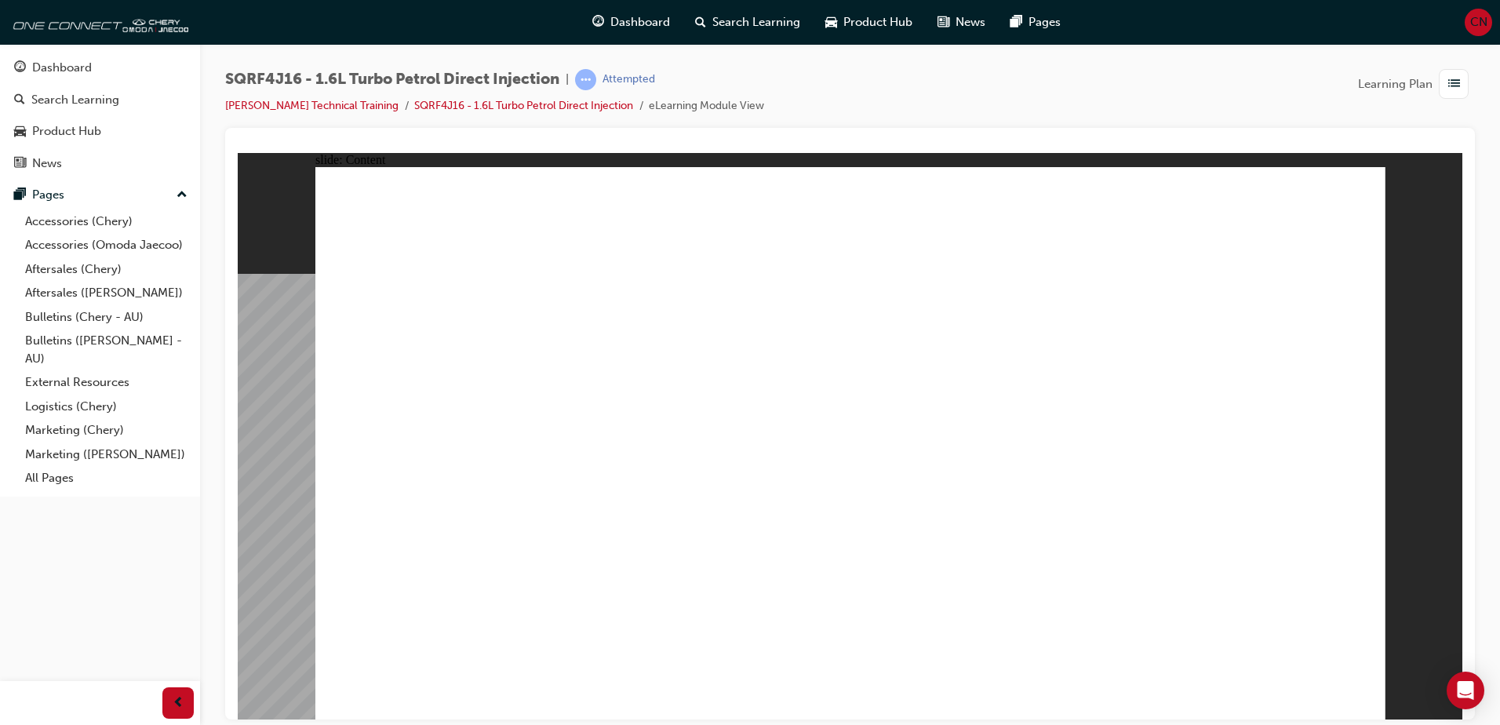
drag, startPoint x: 1213, startPoint y: 575, endPoint x: 1186, endPoint y: 512, distance: 68.5
drag, startPoint x: 1186, startPoint y: 512, endPoint x: 1169, endPoint y: 487, distance: 30.0
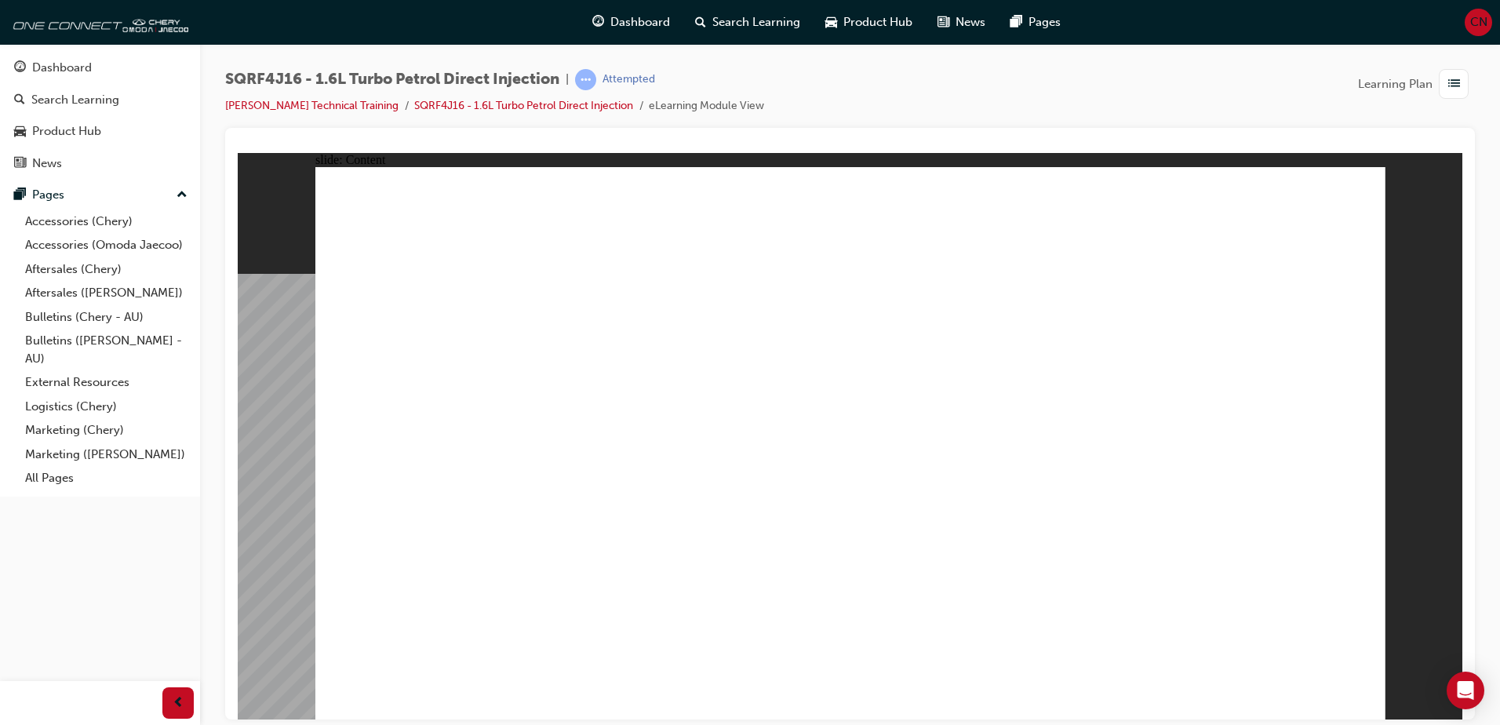
click at [1349, 720] on div "SQRF4J16 - 1.6L Turbo Petrol Direct Injection | Attempted Omoda Jaecoo Technica…" at bounding box center [750, 362] width 1500 height 725
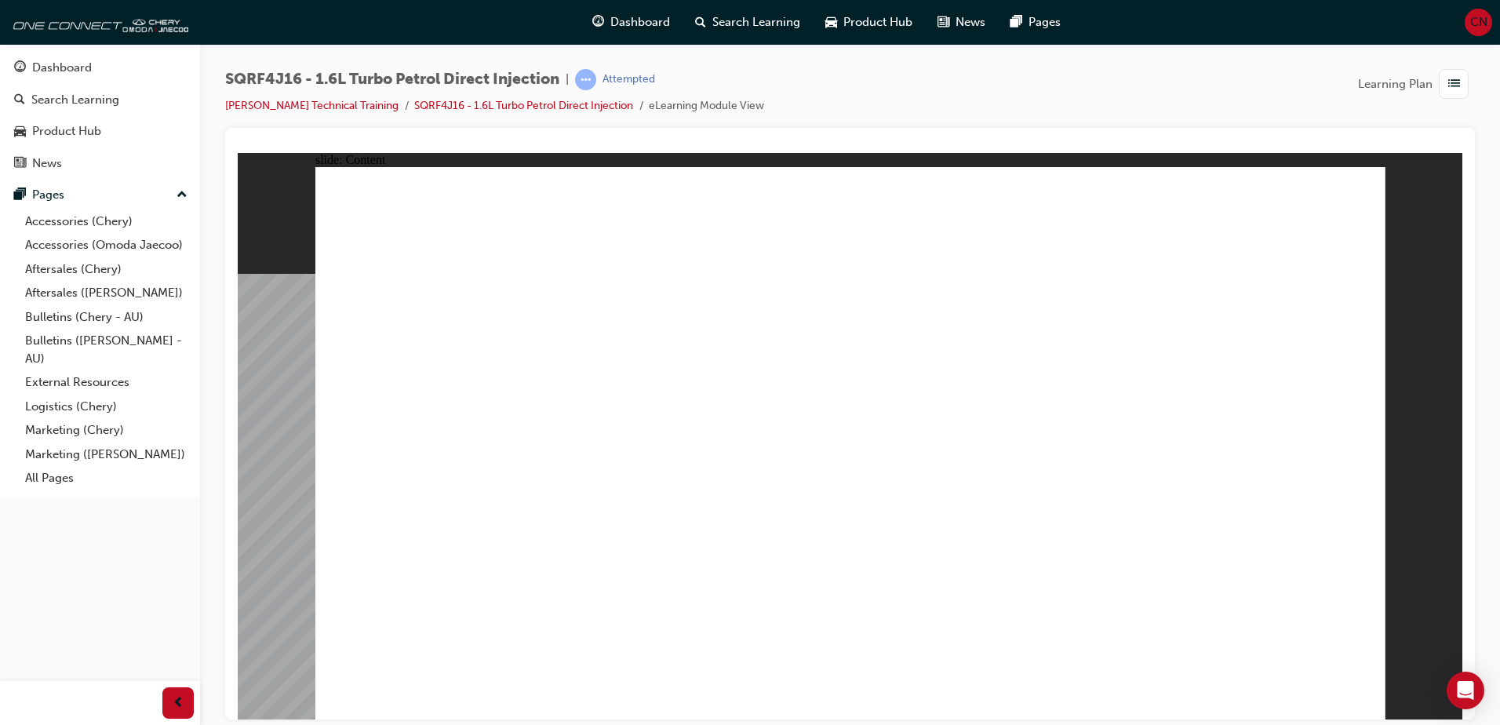
drag, startPoint x: 398, startPoint y: 457, endPoint x: 396, endPoint y: 465, distance: 8.0
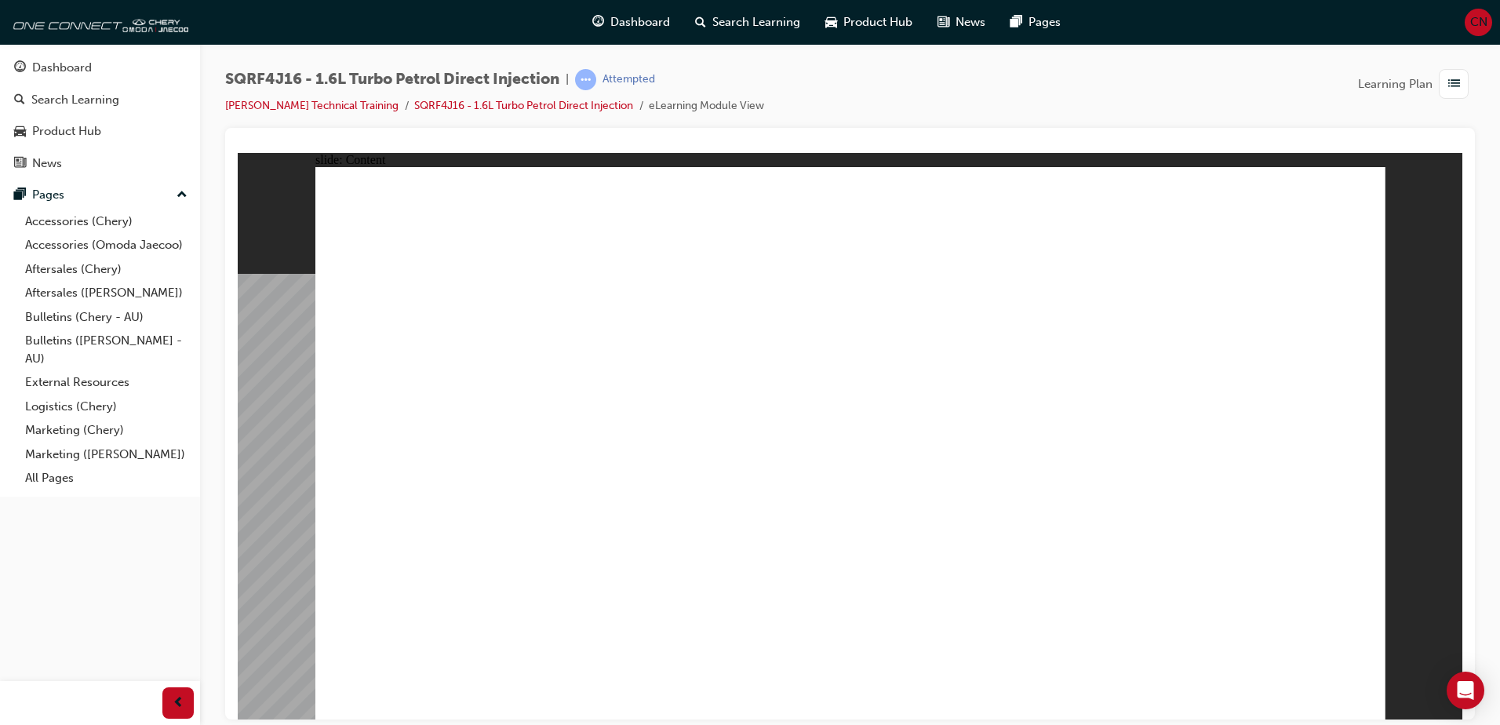
drag, startPoint x: 525, startPoint y: 395, endPoint x: 531, endPoint y: 417, distance: 22.1
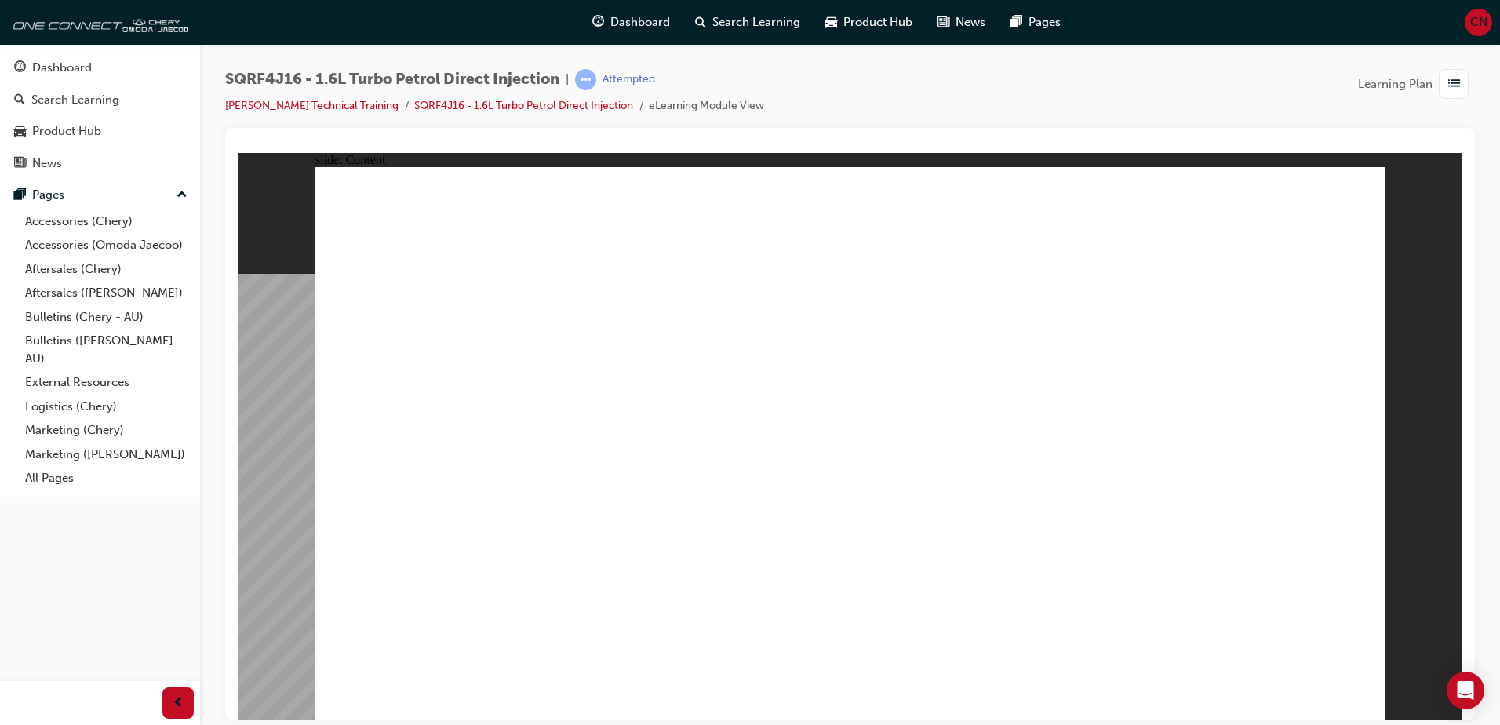
drag, startPoint x: 1211, startPoint y: 399, endPoint x: 1155, endPoint y: 450, distance: 76.1
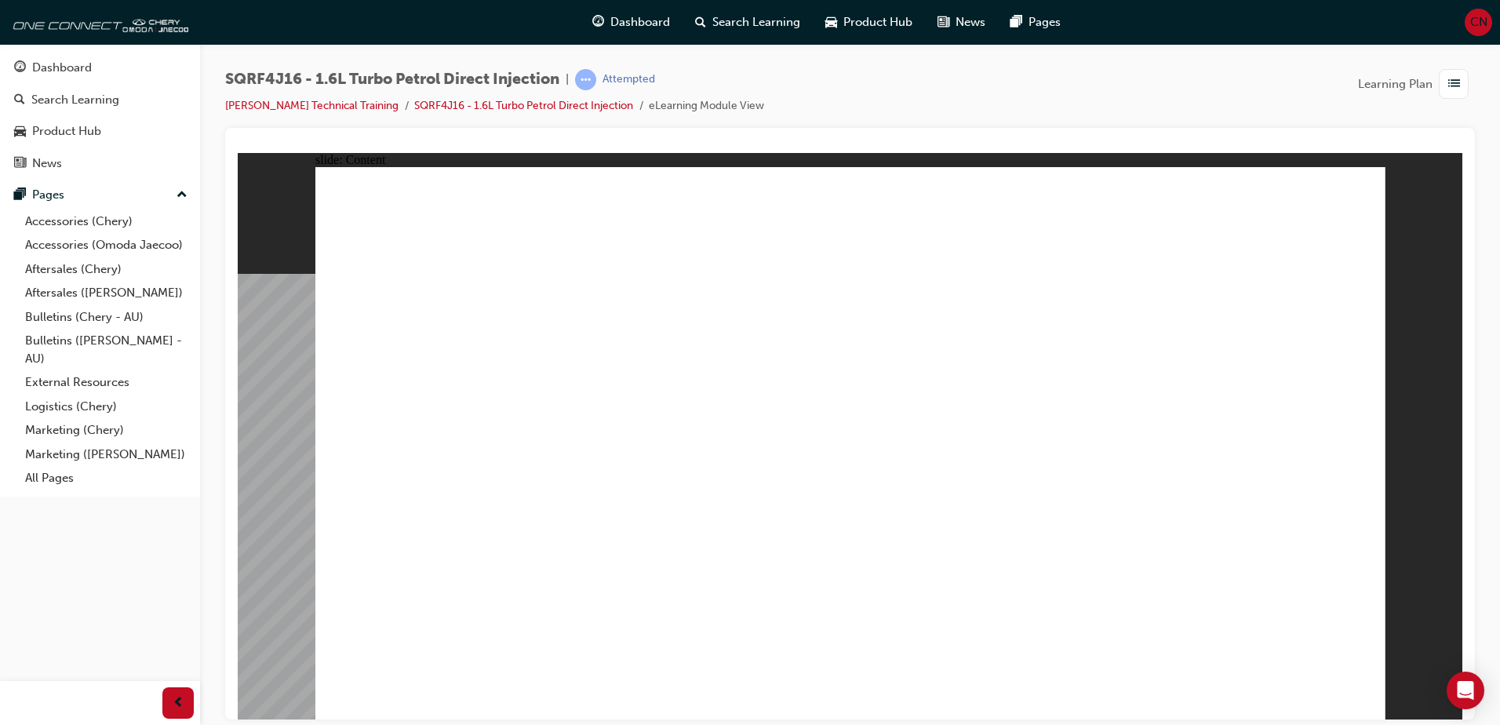
drag, startPoint x: 847, startPoint y: 521, endPoint x: 923, endPoint y: 580, distance: 96.2
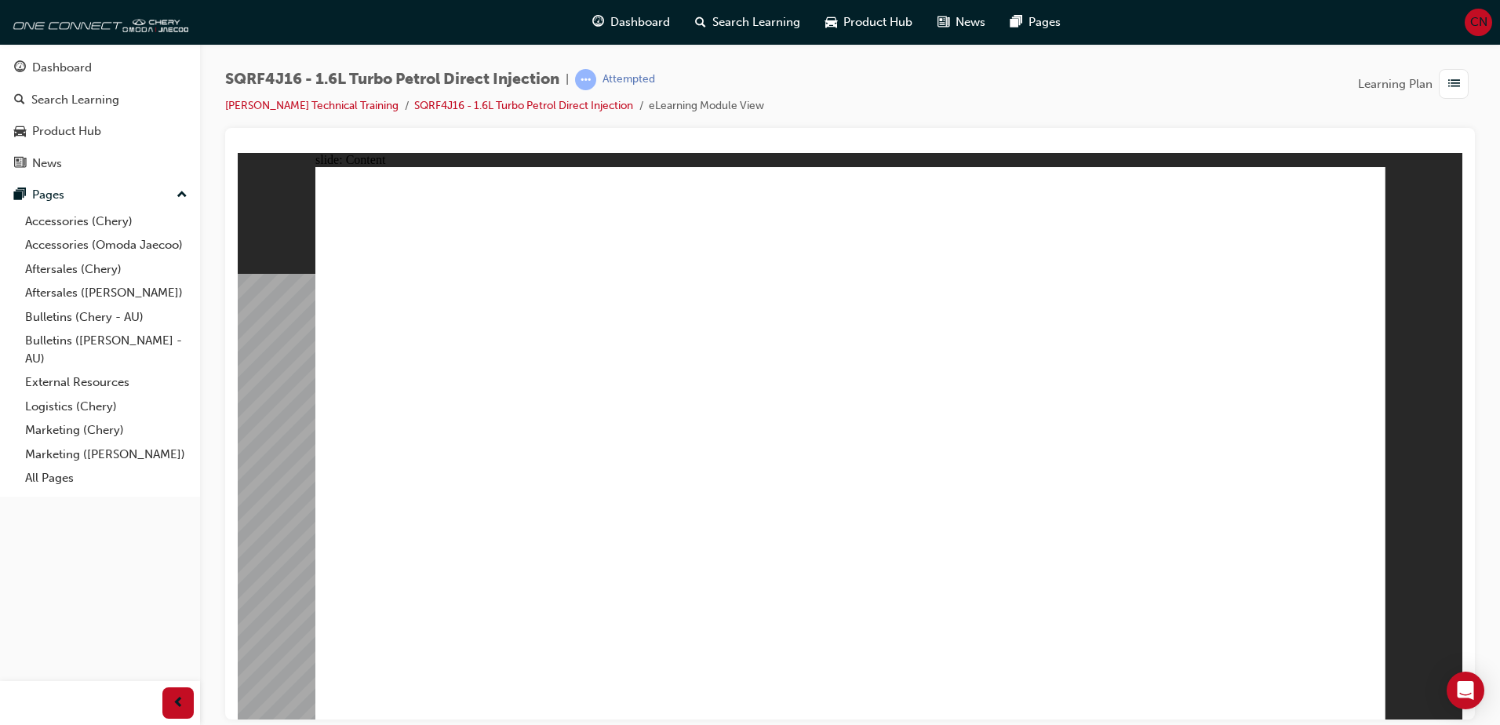
drag, startPoint x: 563, startPoint y: 347, endPoint x: 566, endPoint y: 516, distance: 169.5
drag, startPoint x: 810, startPoint y: 353, endPoint x: 833, endPoint y: 554, distance: 202.2
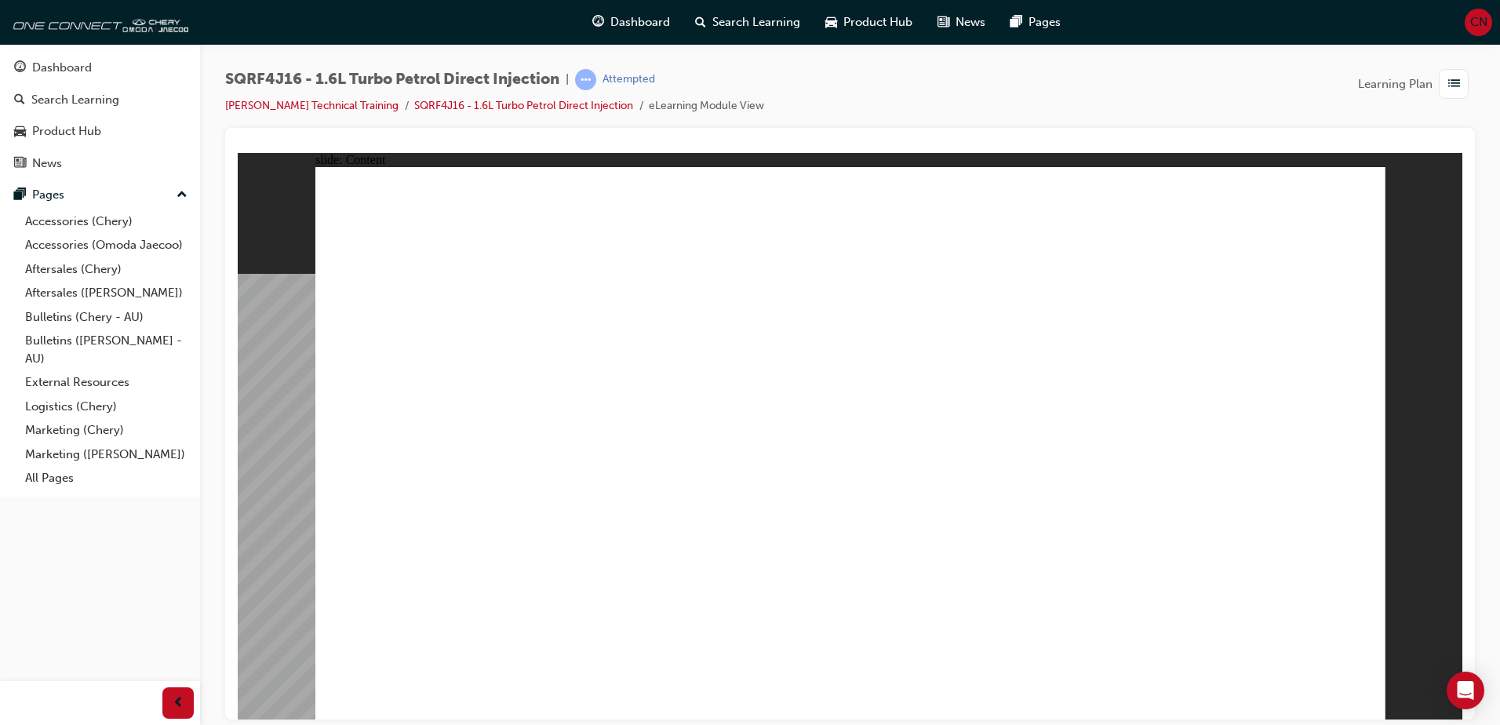
drag, startPoint x: 937, startPoint y: 293, endPoint x: 942, endPoint y: 306, distance: 14.4
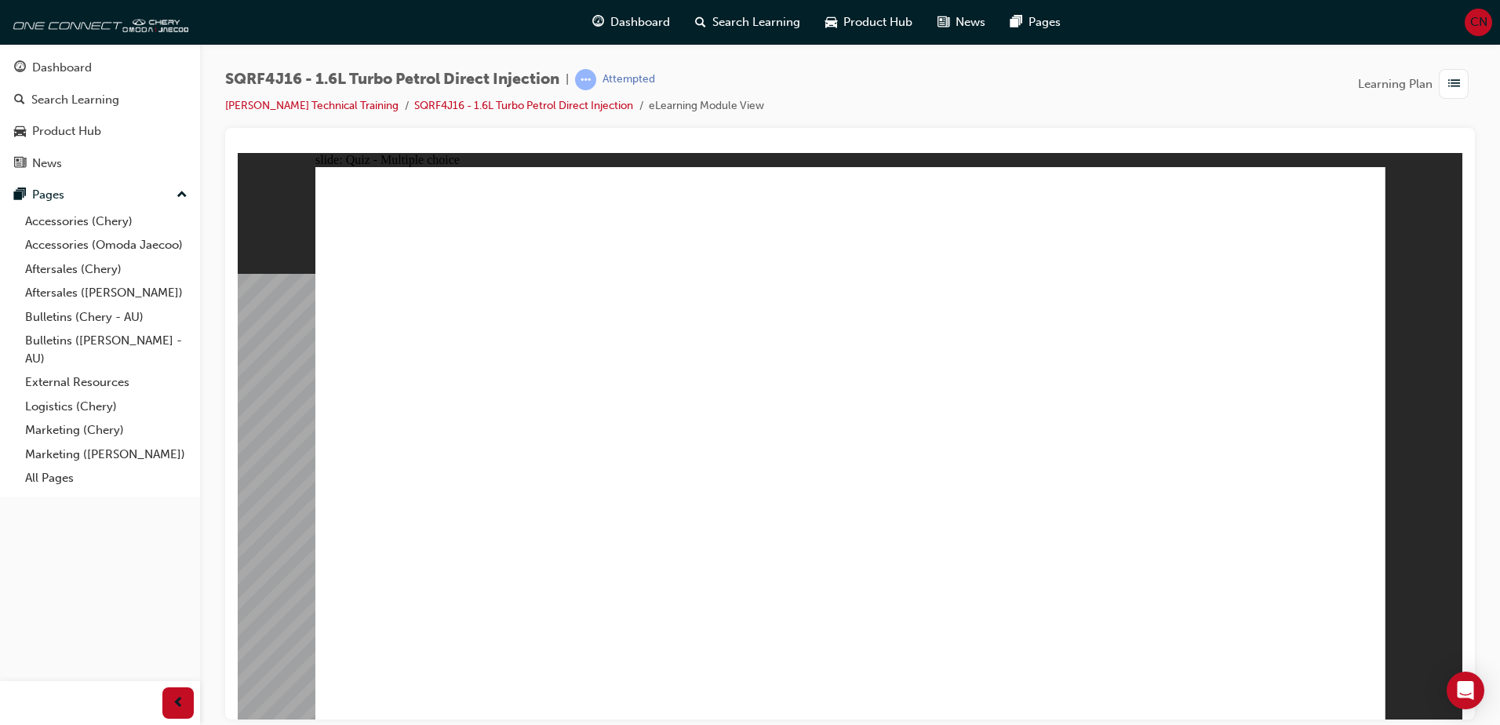
radio input "true"
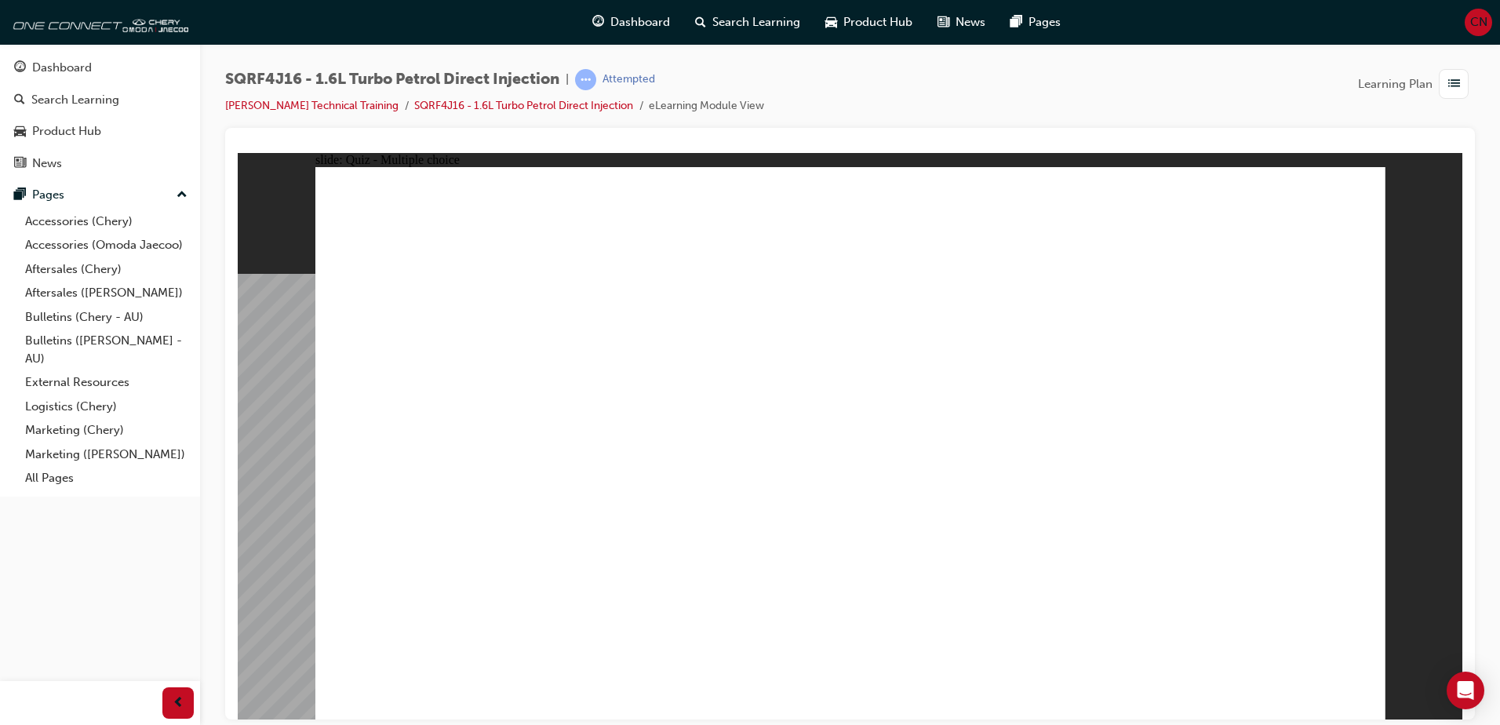
radio input "true"
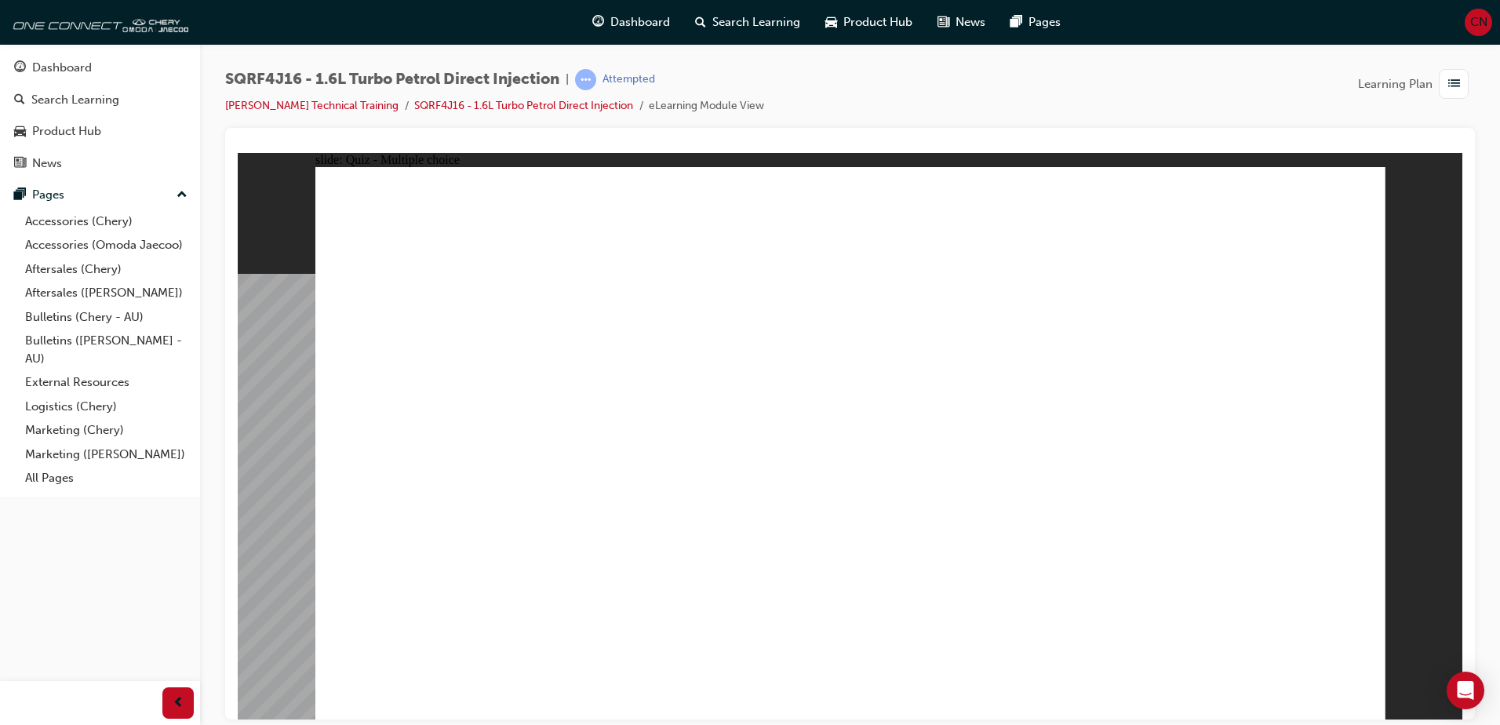
radio input "true"
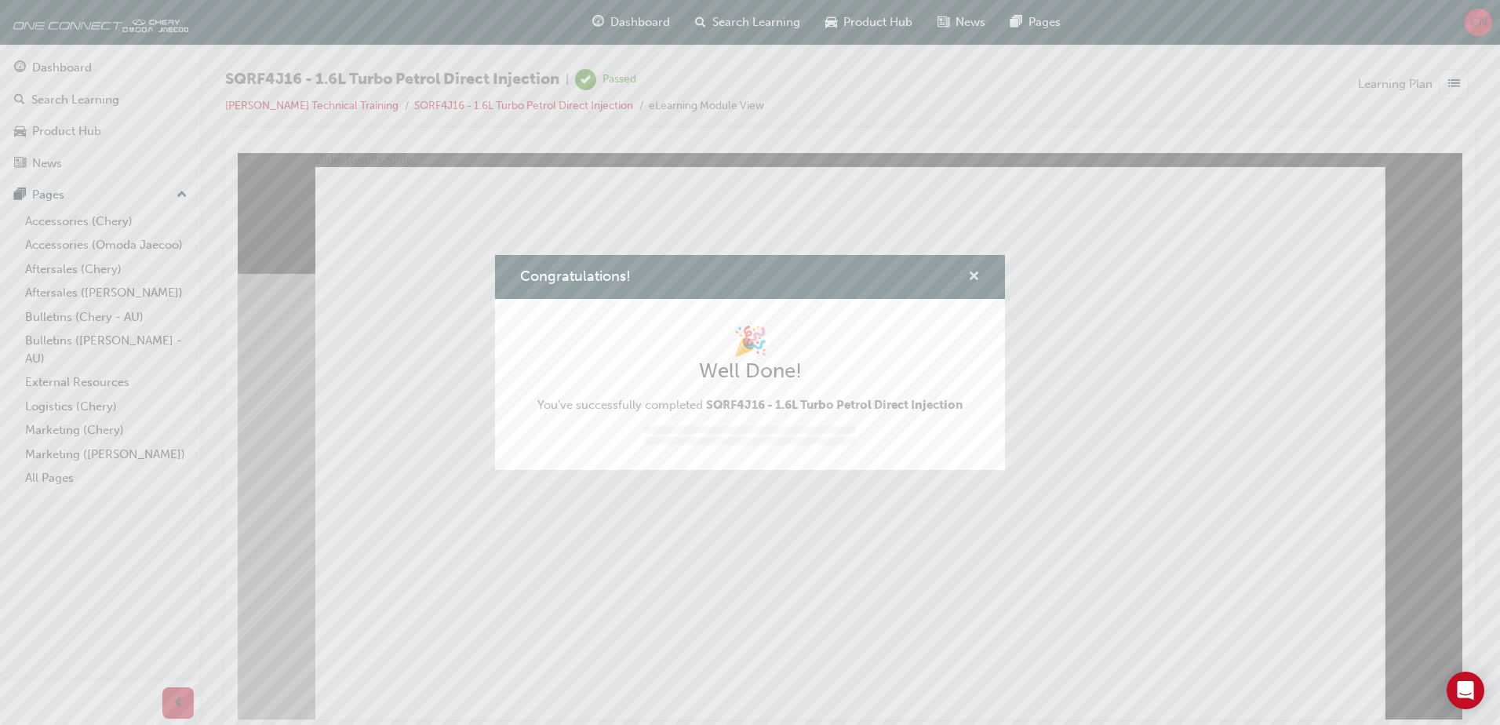
click at [971, 271] on span "cross-icon" at bounding box center [974, 278] width 12 height 14
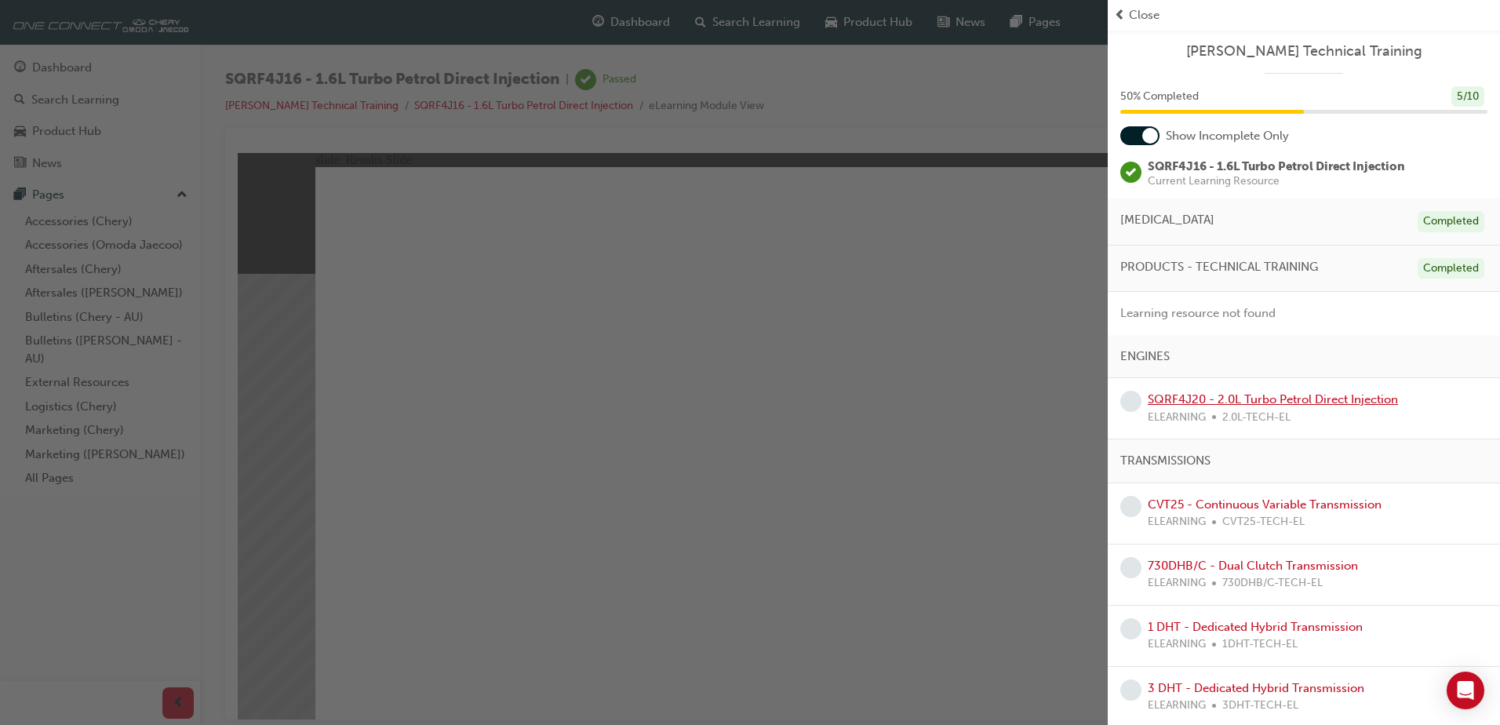
click at [1233, 405] on link "SQRF4J20 - 2.0L Turbo Petrol Direct Injection" at bounding box center [1273, 399] width 250 height 14
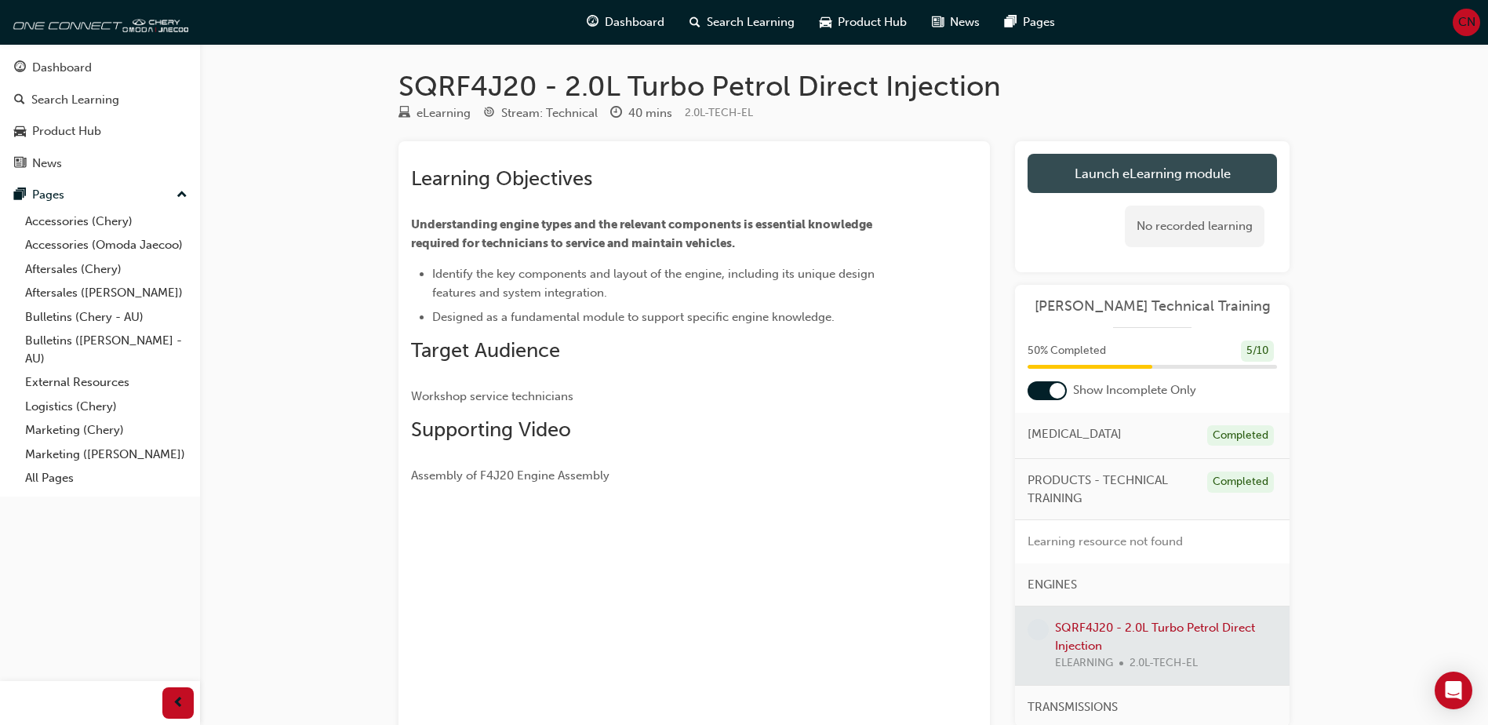
click at [1144, 184] on link "Launch eLearning module" at bounding box center [1152, 173] width 249 height 39
